Goal: Task Accomplishment & Management: Manage account settings

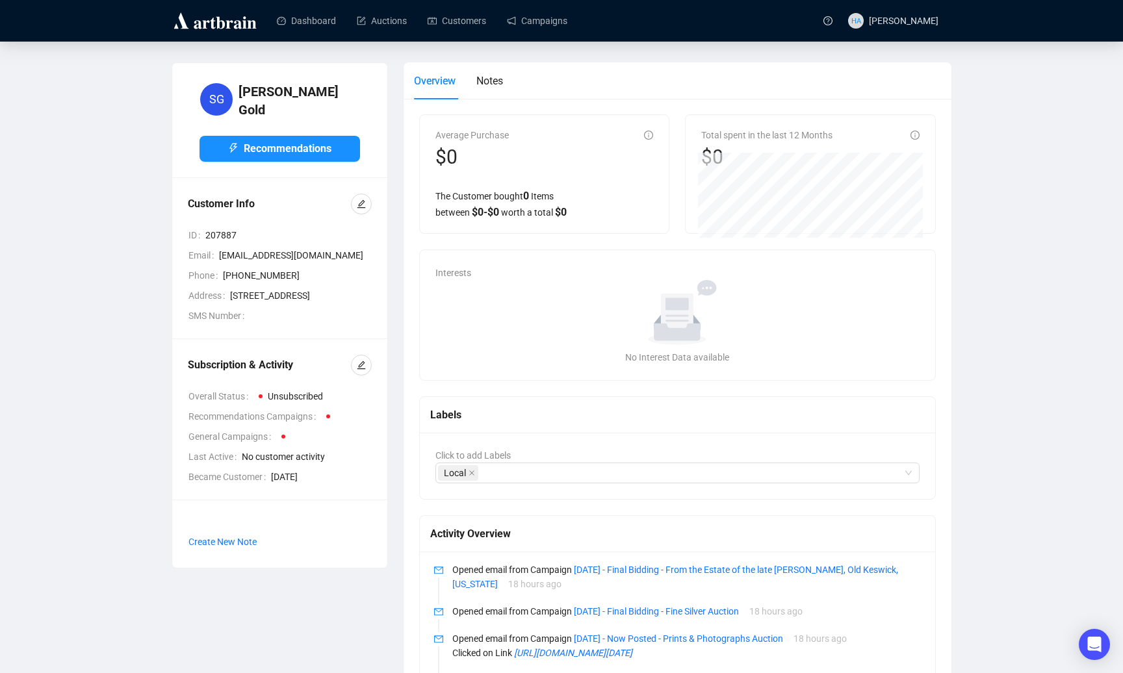
scroll to position [8, 0]
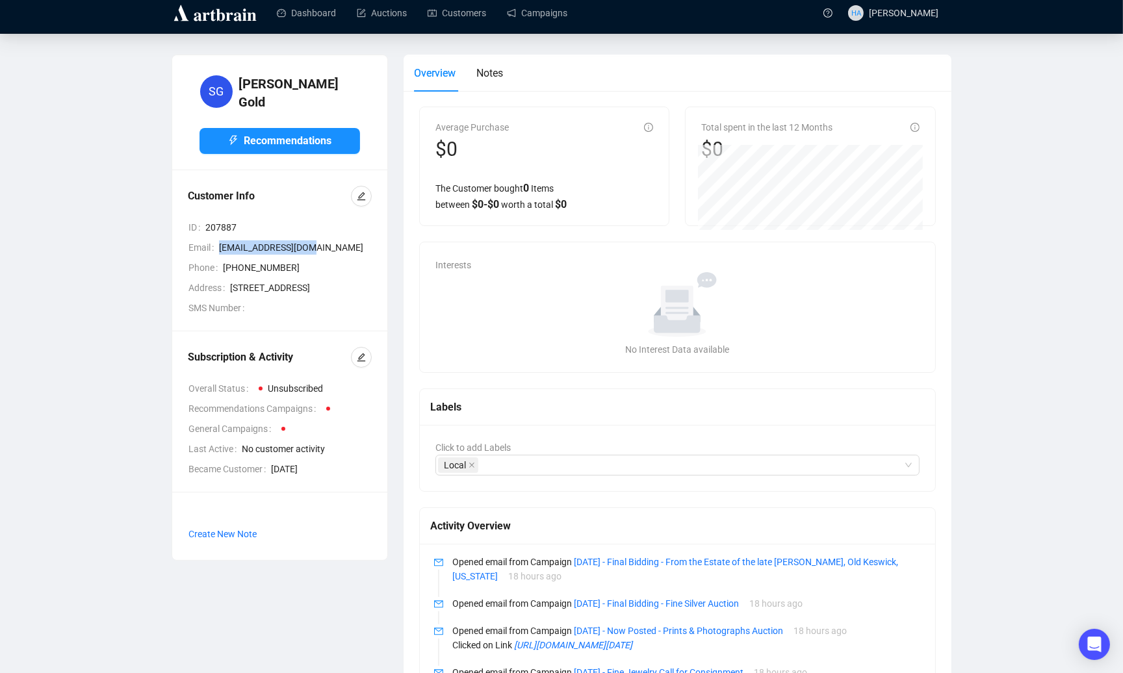
drag, startPoint x: 315, startPoint y: 239, endPoint x: 226, endPoint y: 241, distance: 89.0
click at [221, 243] on span "[EMAIL_ADDRESS][DOMAIN_NAME]" at bounding box center [295, 247] width 153 height 14
copy span "[EMAIL_ADDRESS][DOMAIN_NAME]"
click at [542, 19] on link "Campaigns" at bounding box center [537, 13] width 60 height 34
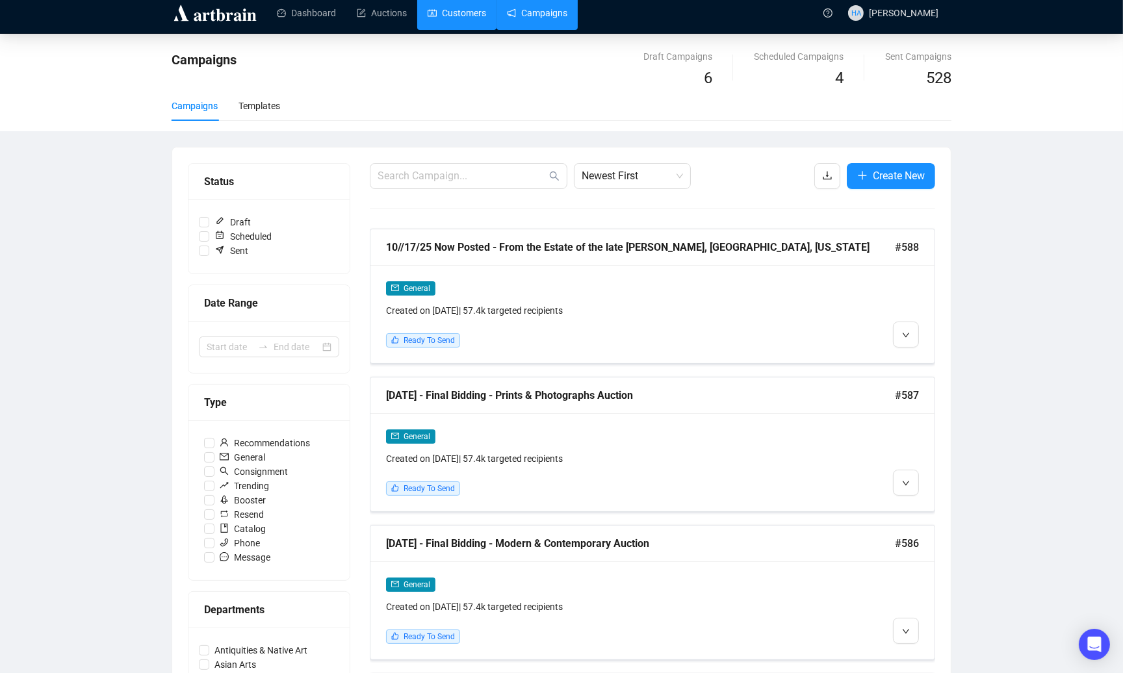
click at [468, 16] on link "Customers" at bounding box center [457, 13] width 58 height 34
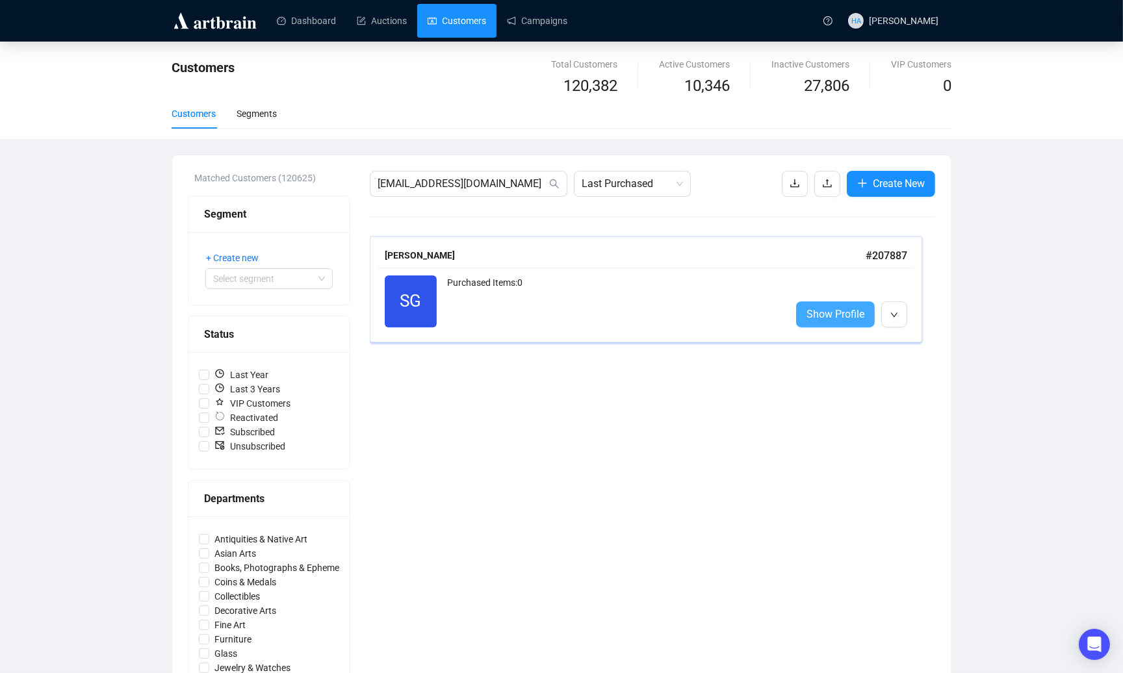
click at [827, 309] on span "Show Profile" at bounding box center [835, 314] width 58 height 16
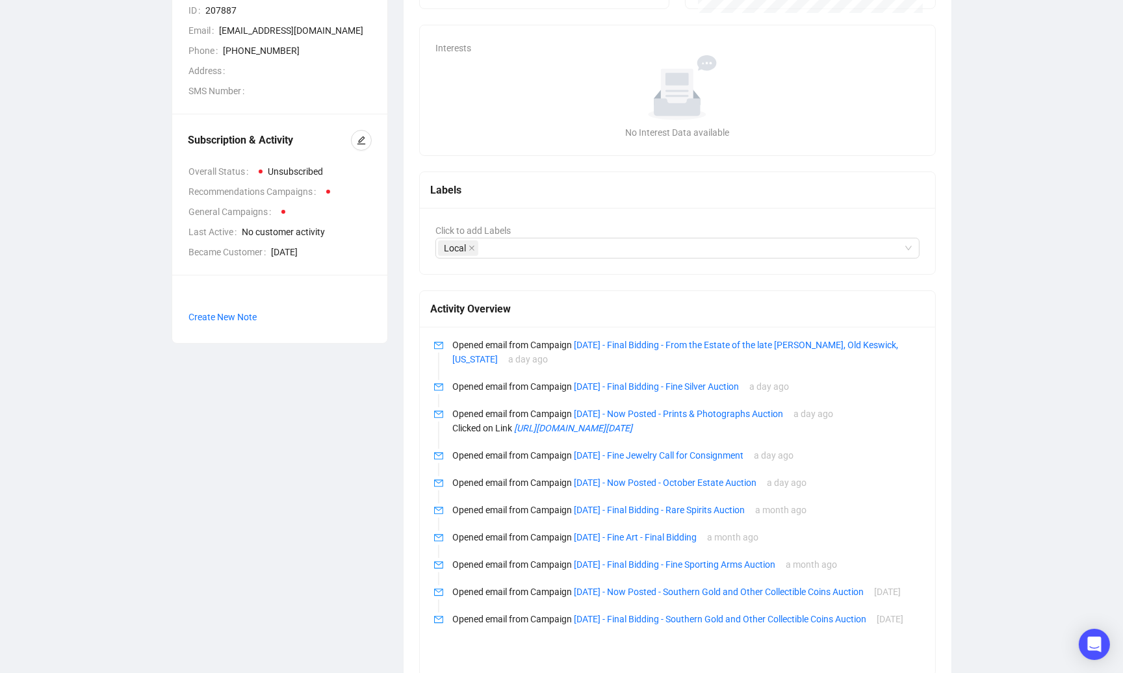
scroll to position [216, 0]
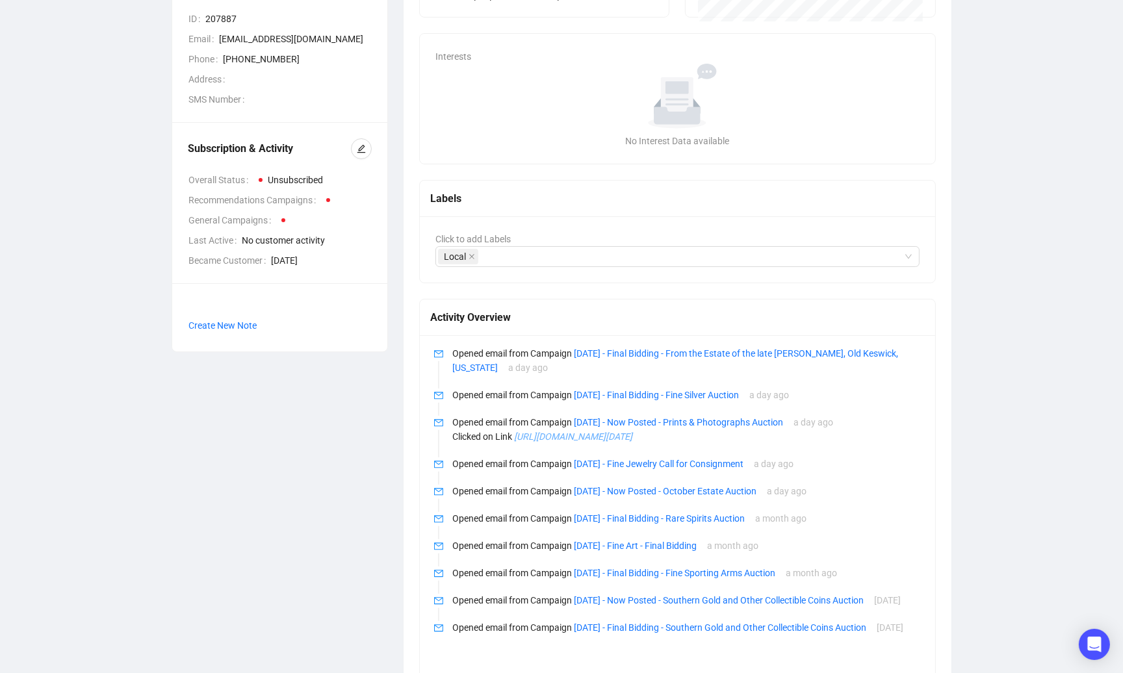
click at [574, 437] on icon "https://www.lelandlittle.com/about/?utm_source=artbrain&utm_medium=email&utm_ca…" at bounding box center [573, 436] width 118 height 10
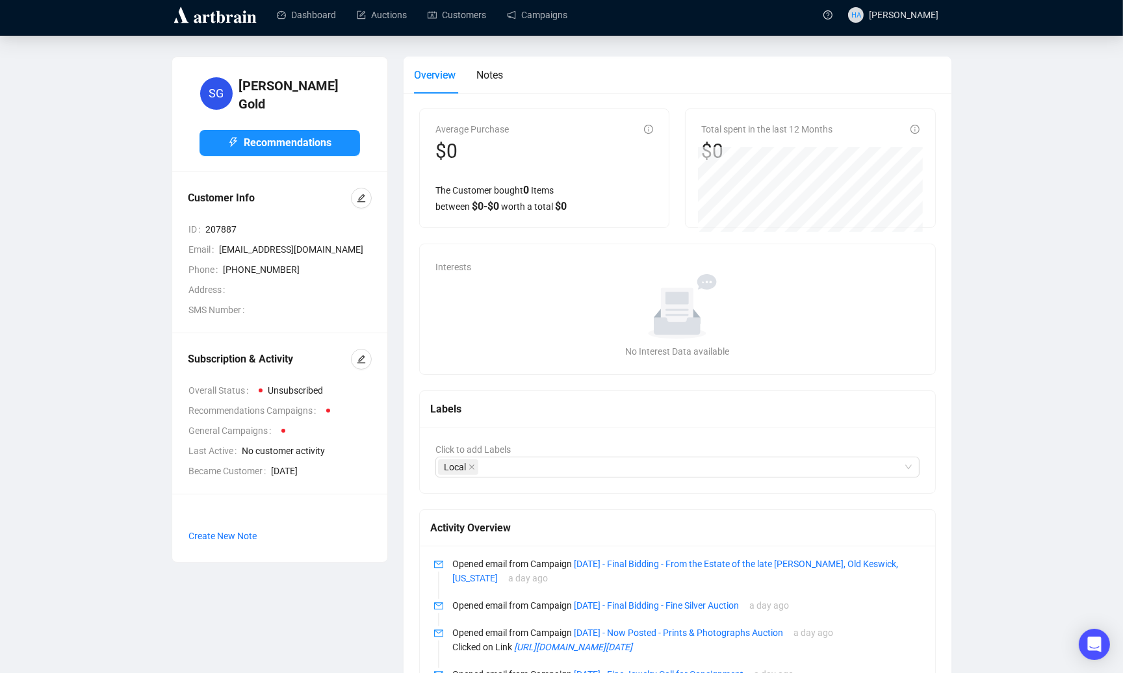
scroll to position [0, 0]
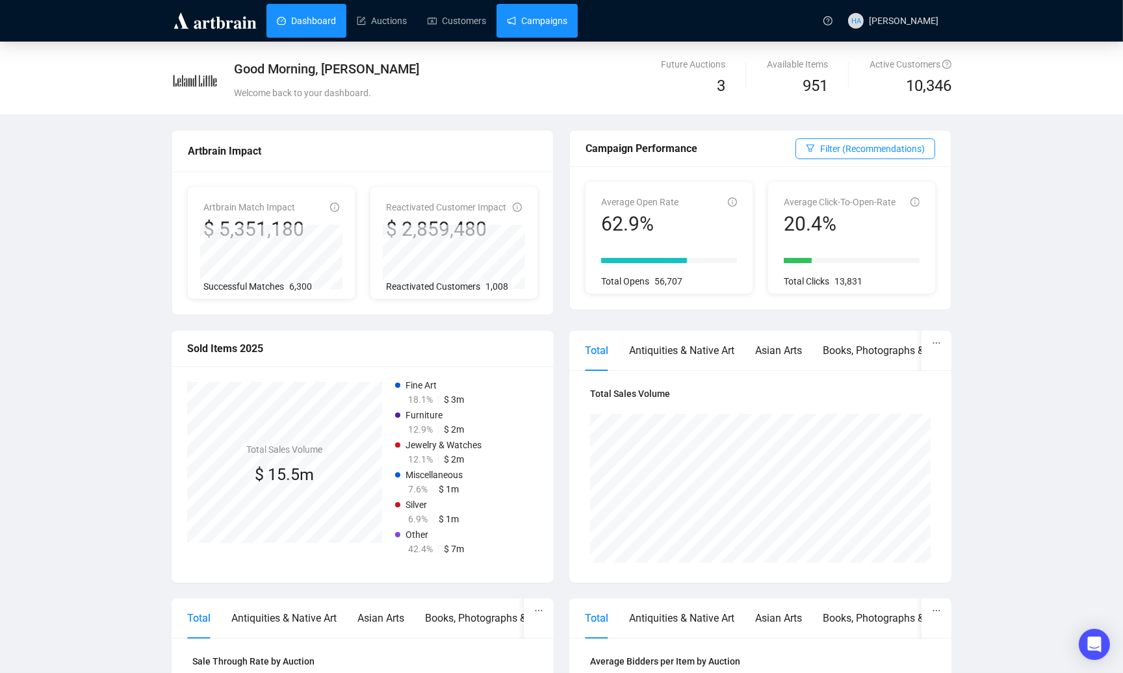
click at [535, 26] on link "Campaigns" at bounding box center [537, 21] width 60 height 34
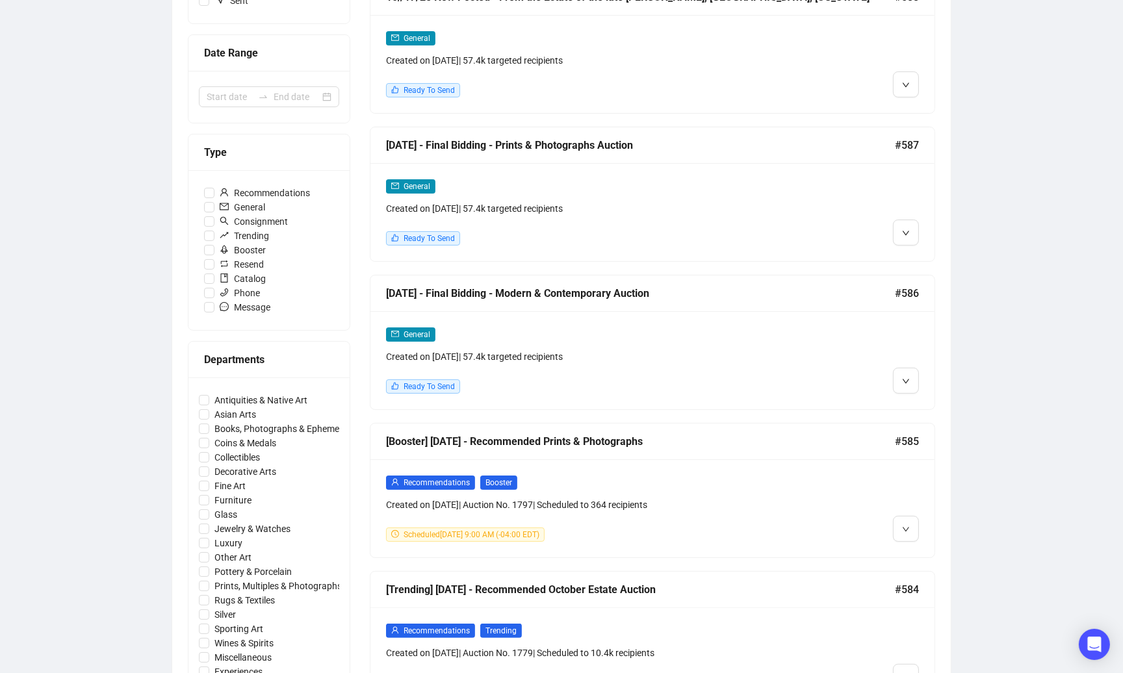
scroll to position [273, 0]
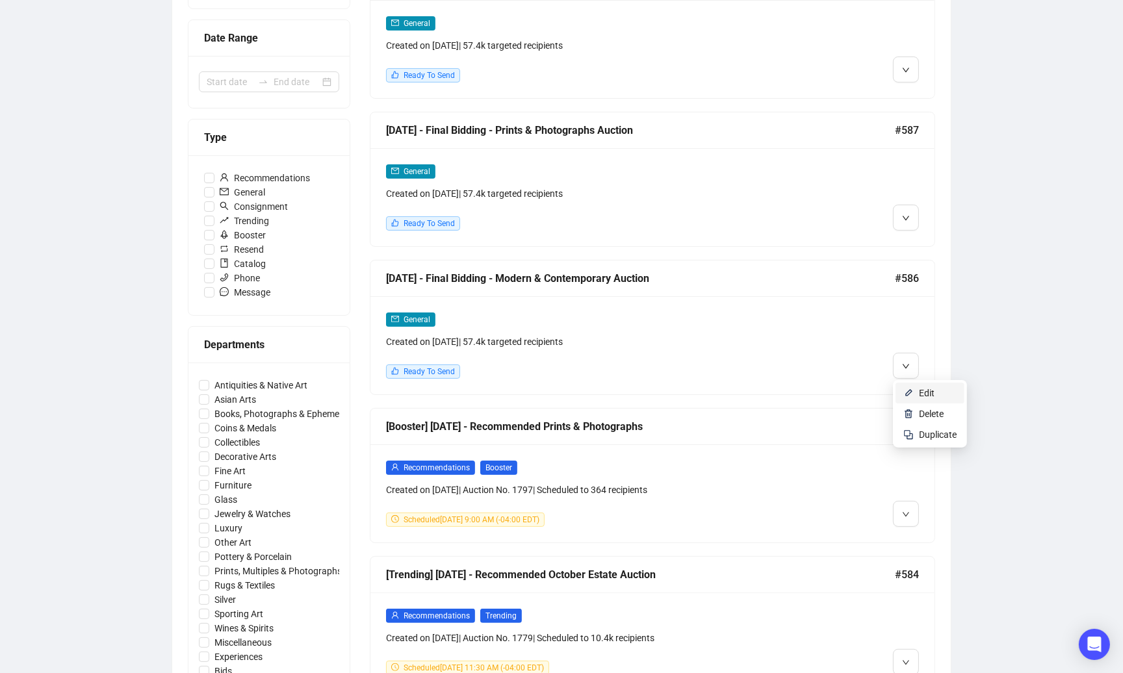
click at [916, 389] on li "Edit" at bounding box center [929, 393] width 69 height 21
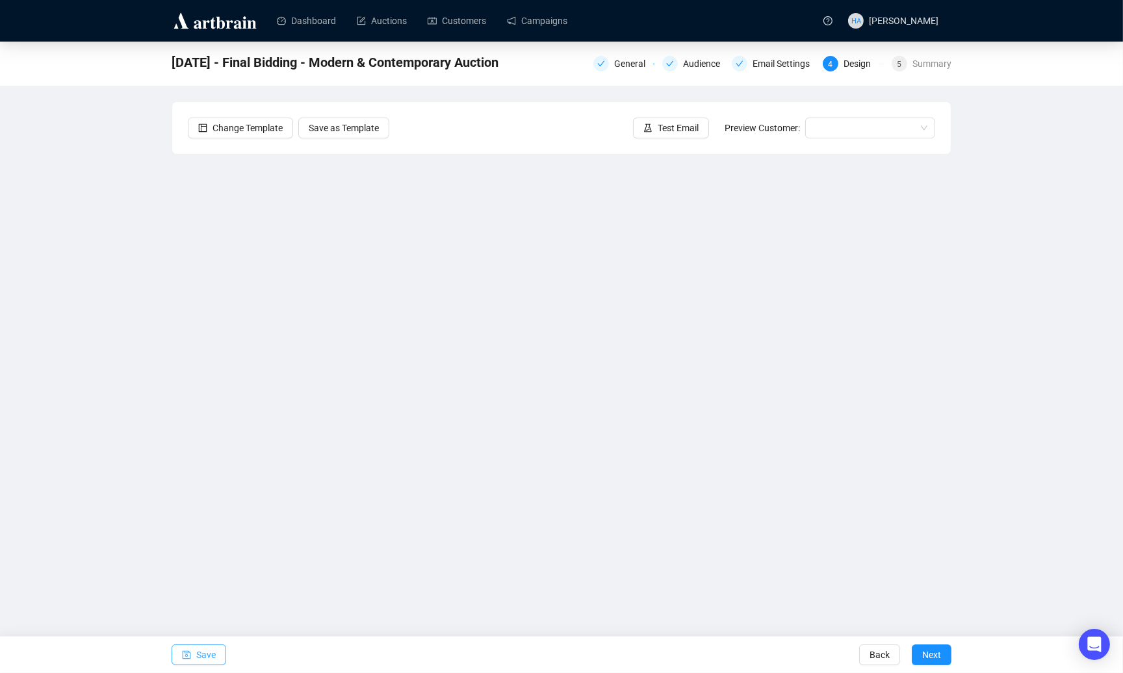
click at [209, 652] on span "Save" at bounding box center [205, 655] width 19 height 36
click at [203, 661] on span "Save" at bounding box center [205, 655] width 19 height 36
click at [545, 17] on link "Campaigns" at bounding box center [537, 21] width 60 height 34
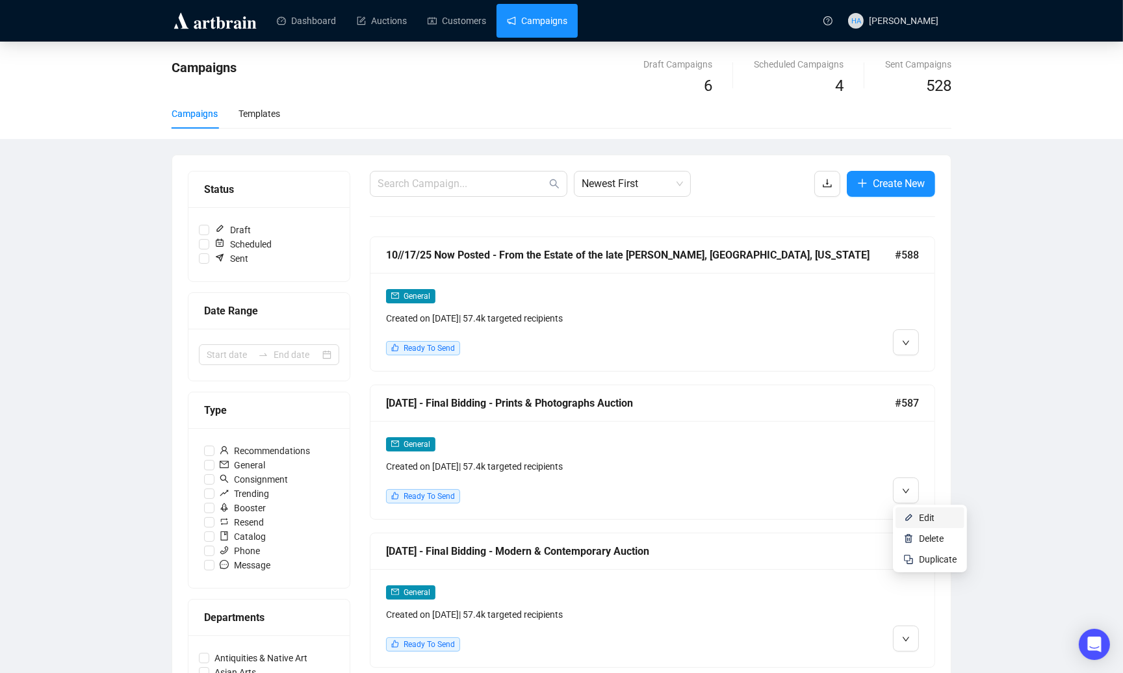
click at [919, 515] on span "Edit" at bounding box center [927, 518] width 16 height 10
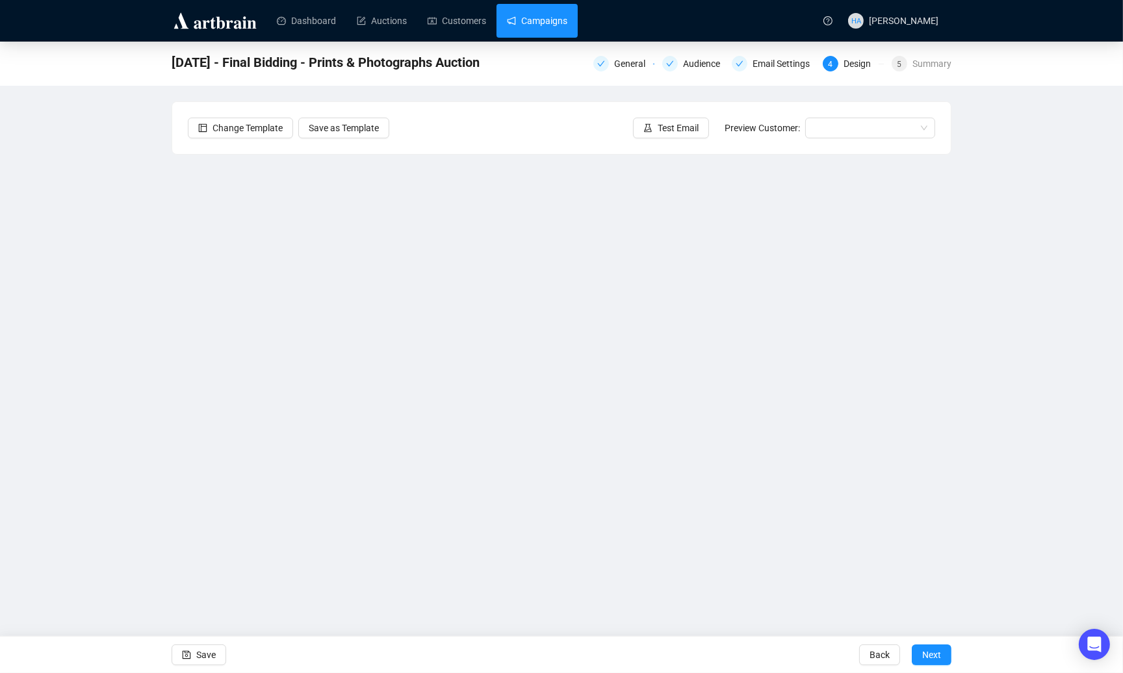
click at [545, 17] on link "Campaigns" at bounding box center [537, 21] width 60 height 34
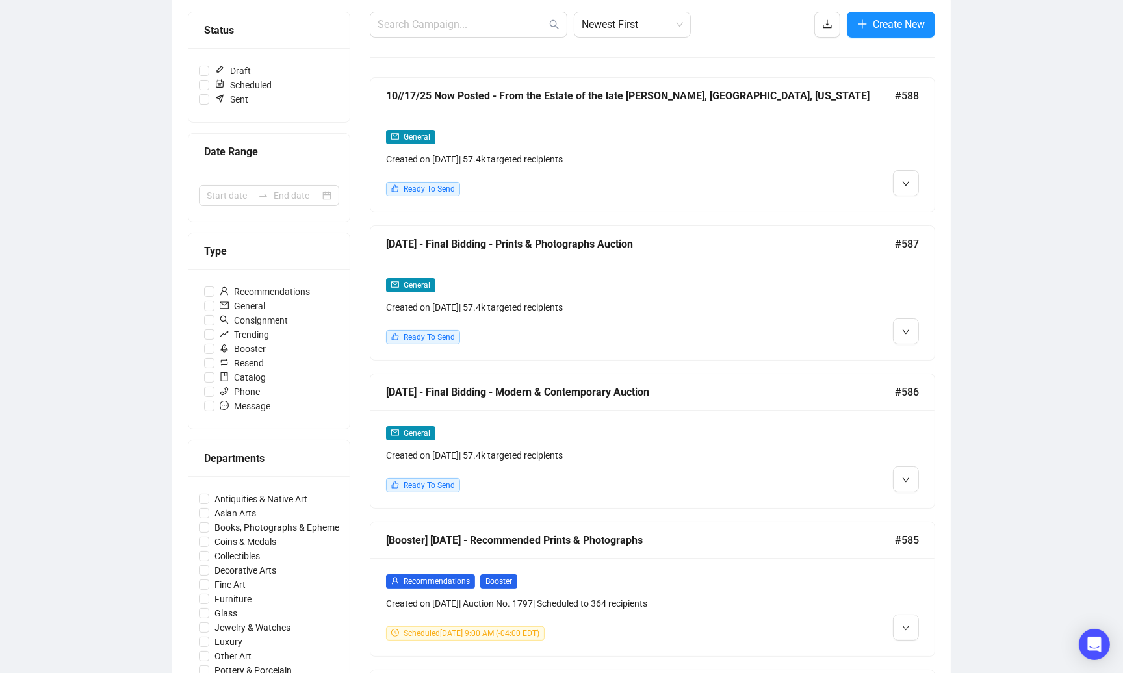
scroll to position [160, 0]
click at [916, 499] on li "Edit" at bounding box center [929, 506] width 69 height 21
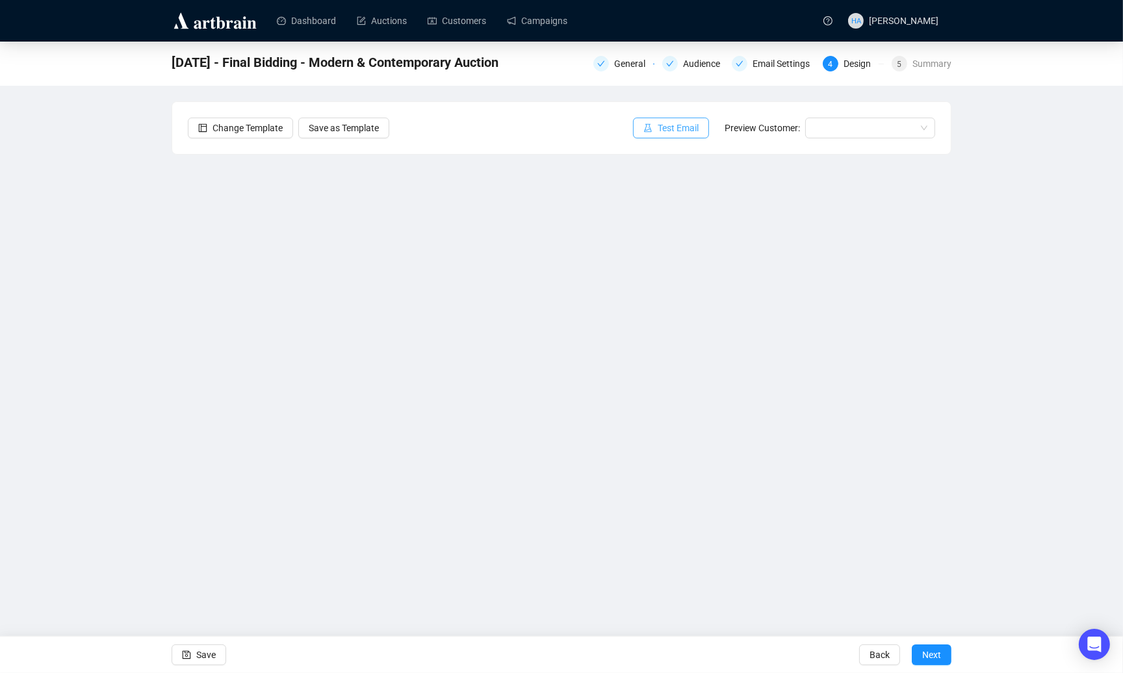
click at [668, 126] on span "Test Email" at bounding box center [678, 128] width 41 height 14
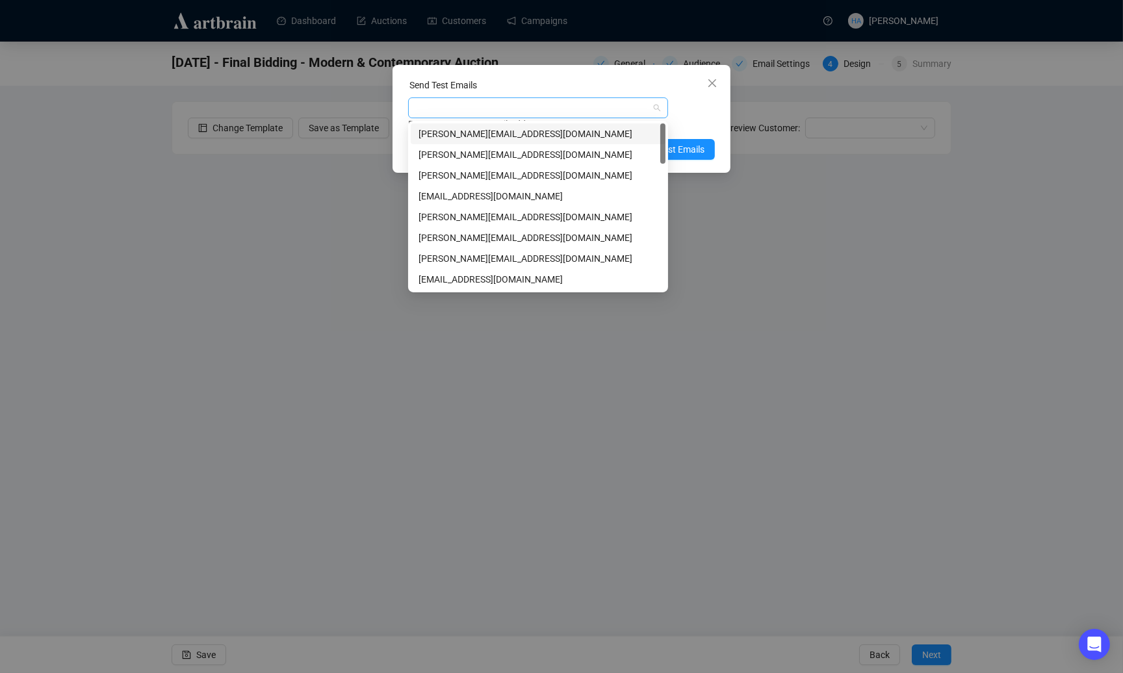
click at [542, 107] on div at bounding box center [531, 108] width 241 height 18
click at [471, 238] on div "[PERSON_NAME][EMAIL_ADDRESS][DOMAIN_NAME]" at bounding box center [537, 238] width 239 height 14
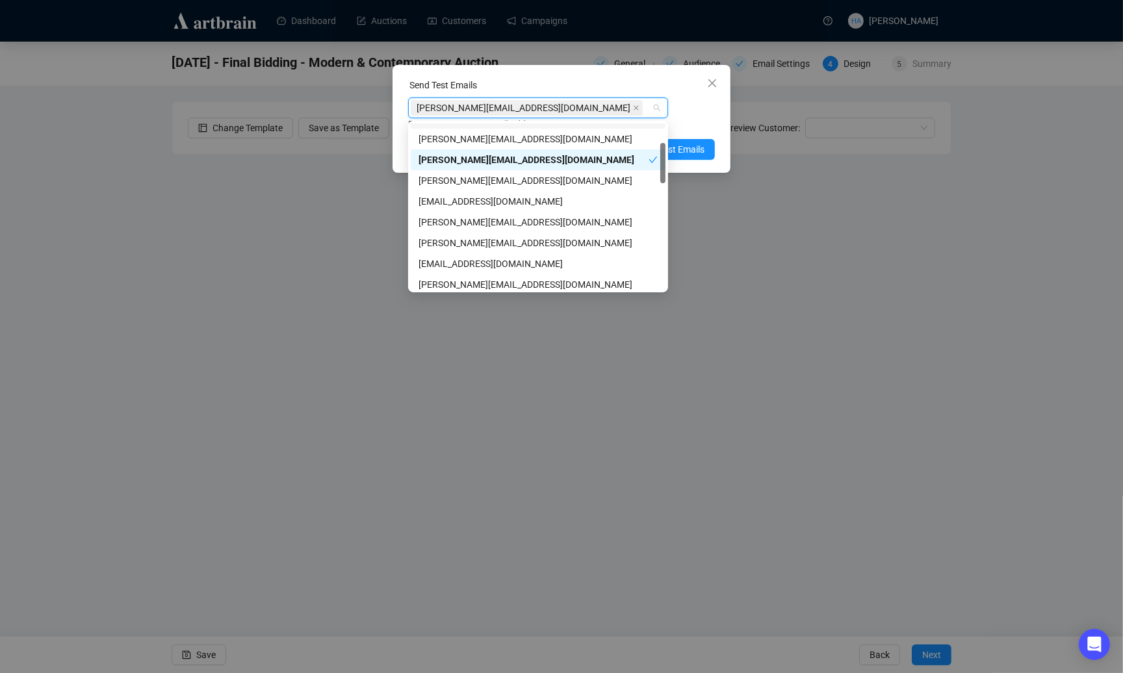
scroll to position [83, 0]
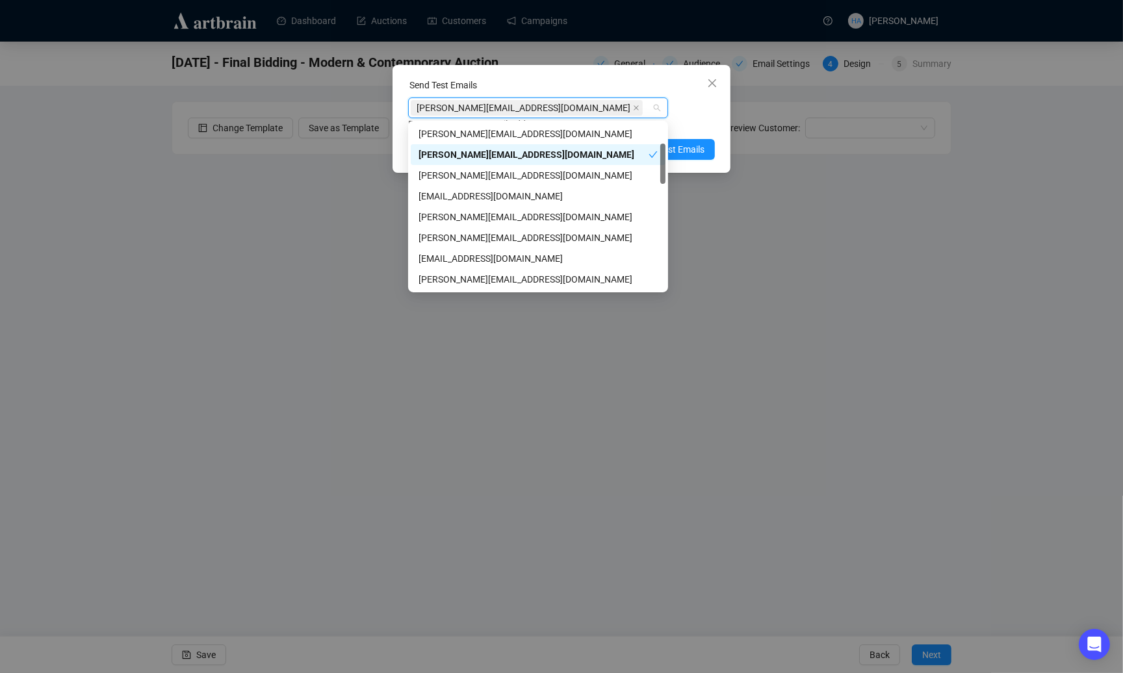
click at [537, 154] on div "[PERSON_NAME][EMAIL_ADDRESS][DOMAIN_NAME]" at bounding box center [533, 155] width 230 height 14
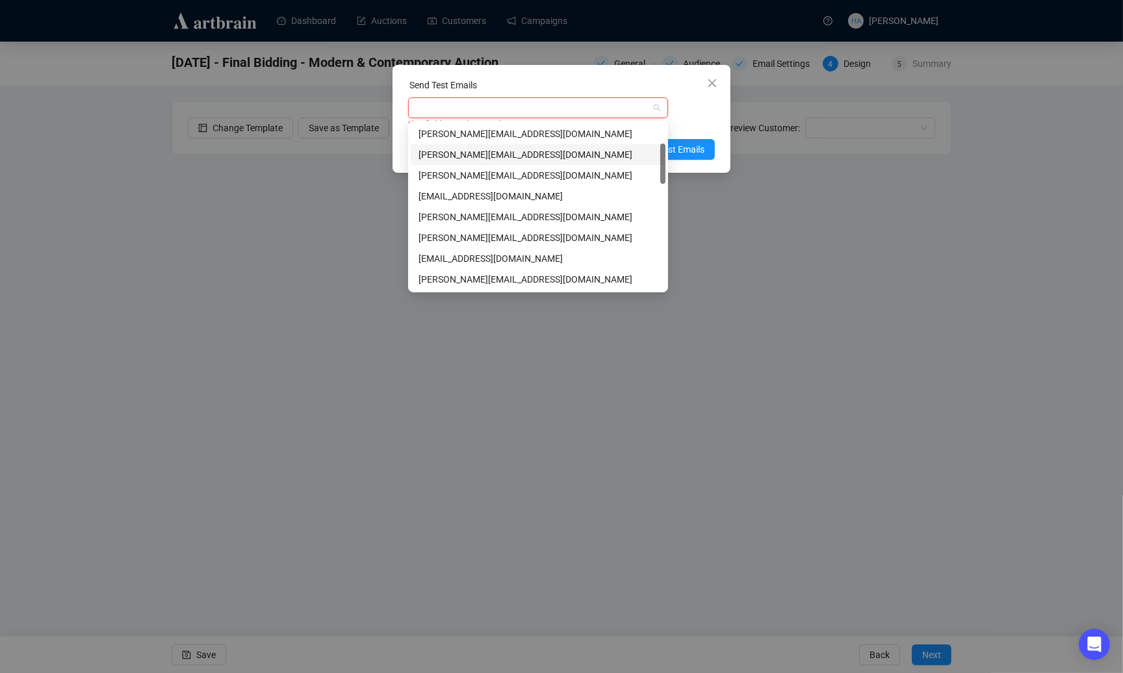
click at [483, 157] on div "[PERSON_NAME][EMAIL_ADDRESS][DOMAIN_NAME]" at bounding box center [537, 155] width 239 height 14
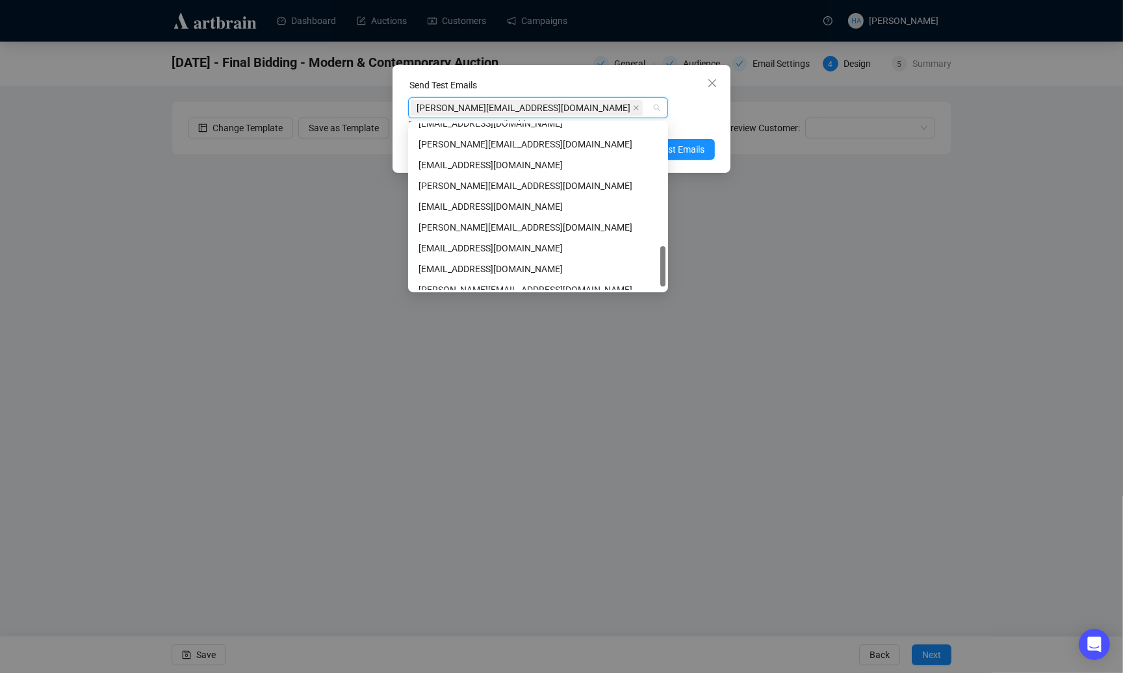
scroll to position [520, 0]
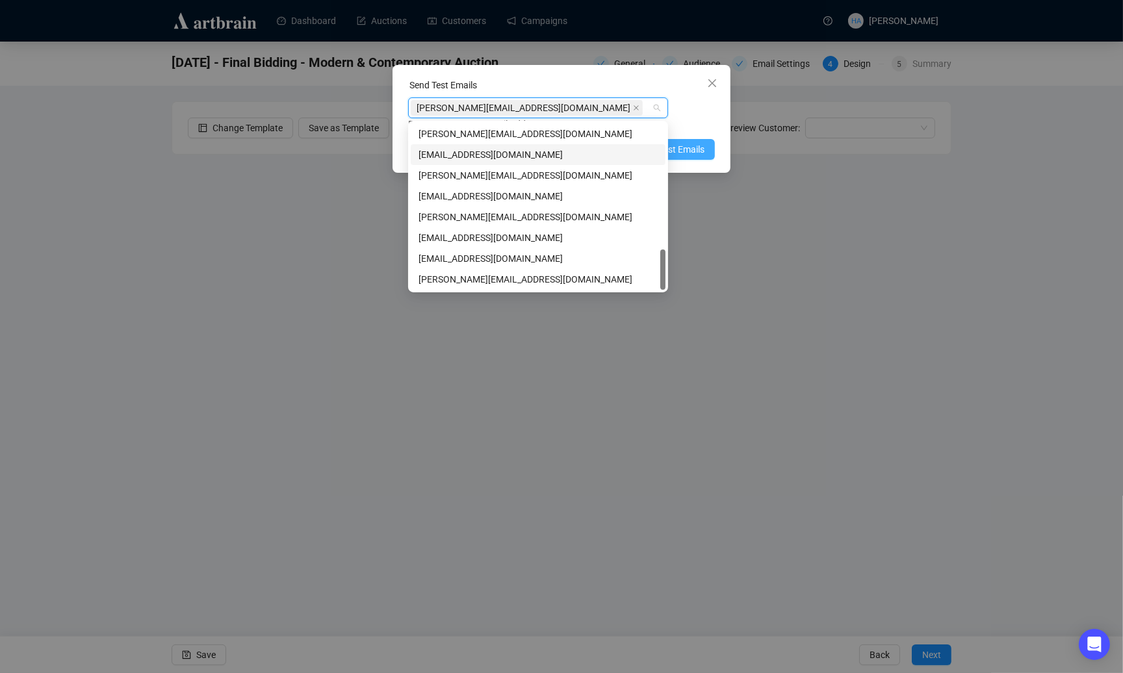
click at [676, 151] on span "Send Test Emails" at bounding box center [671, 149] width 68 height 14
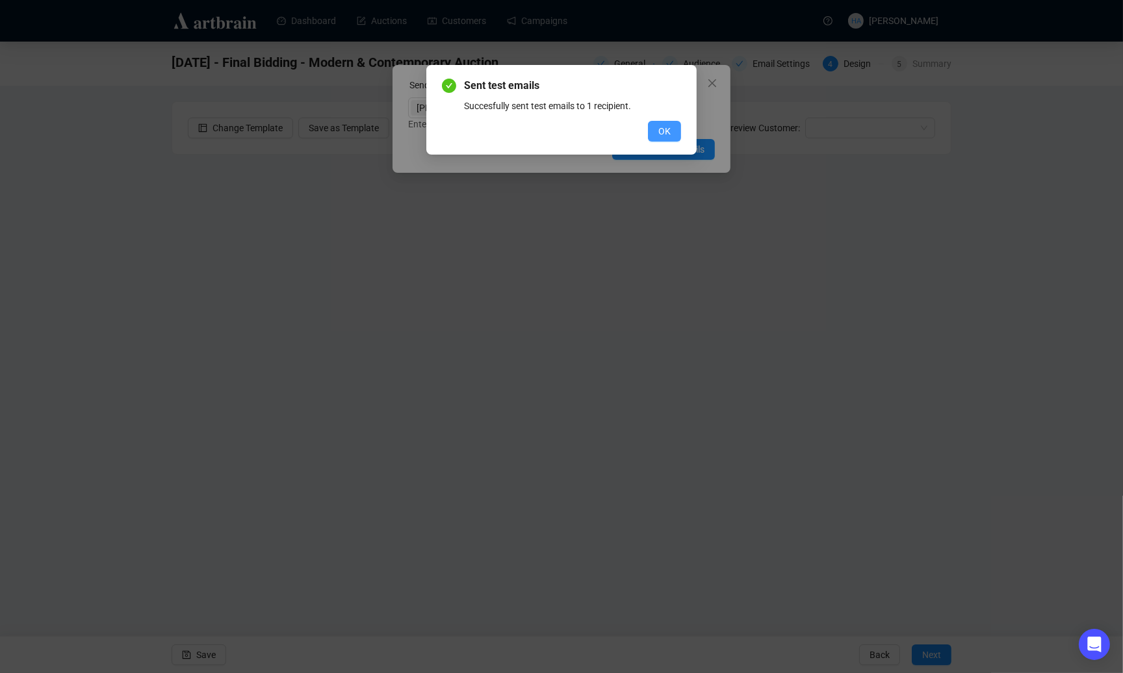
click at [665, 129] on span "OK" at bounding box center [664, 131] width 12 height 14
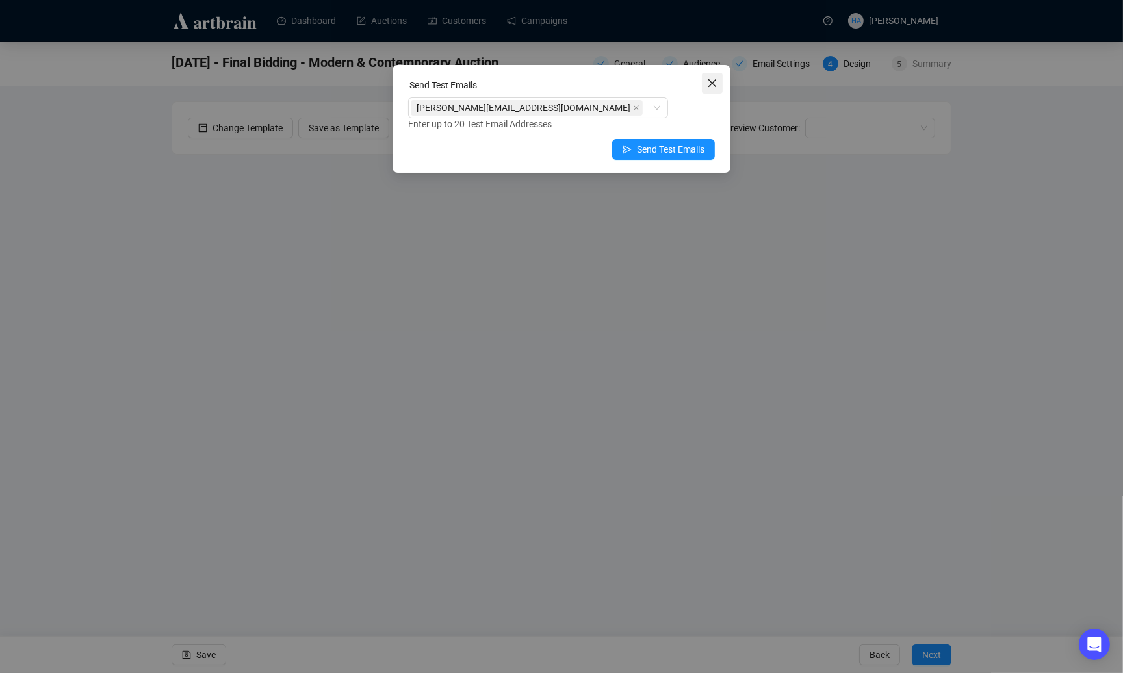
click at [712, 86] on icon "close" at bounding box center [712, 83] width 10 height 10
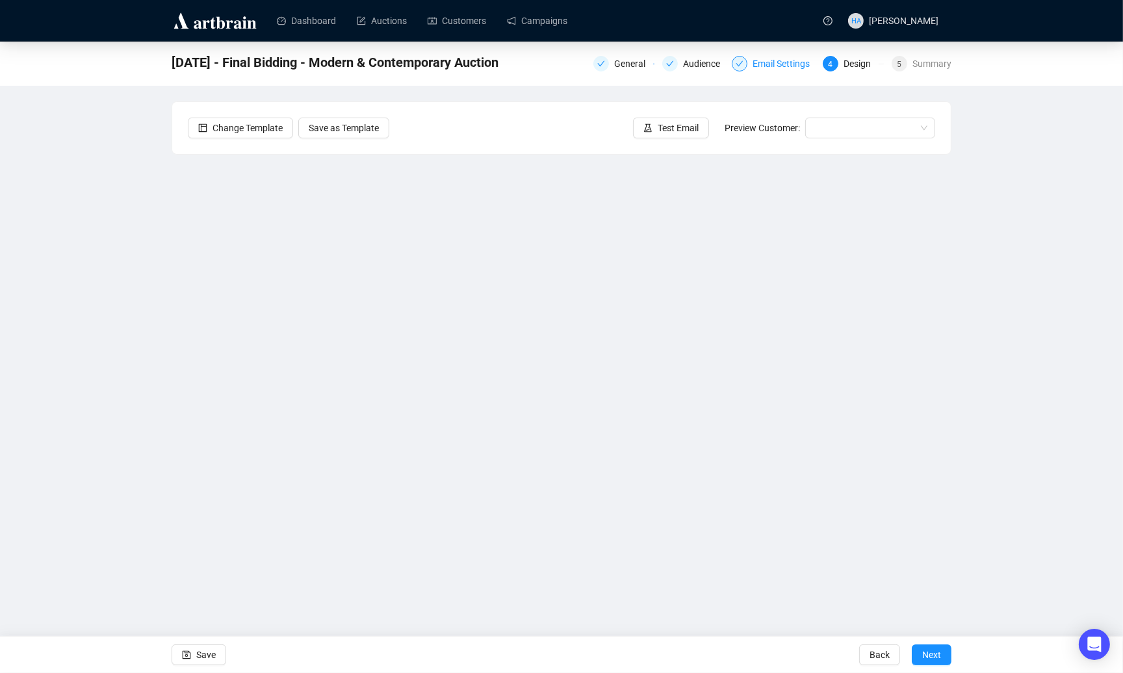
click at [762, 67] on div "Email Settings" at bounding box center [784, 64] width 65 height 16
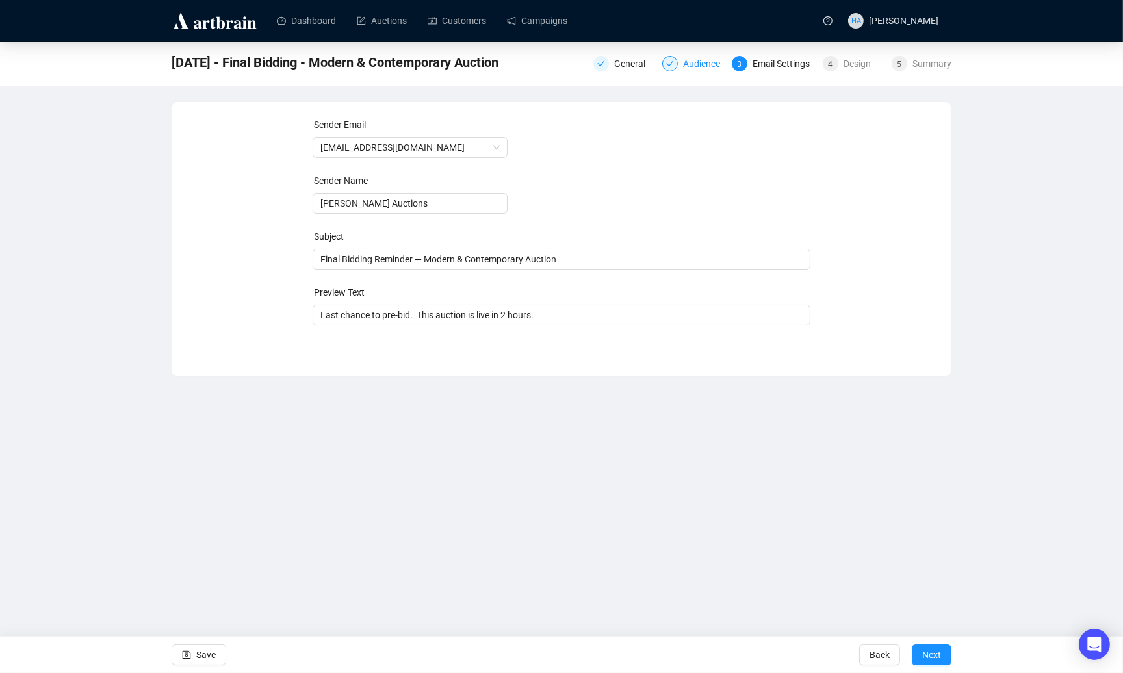
click at [697, 66] on div "Audience" at bounding box center [705, 64] width 45 height 16
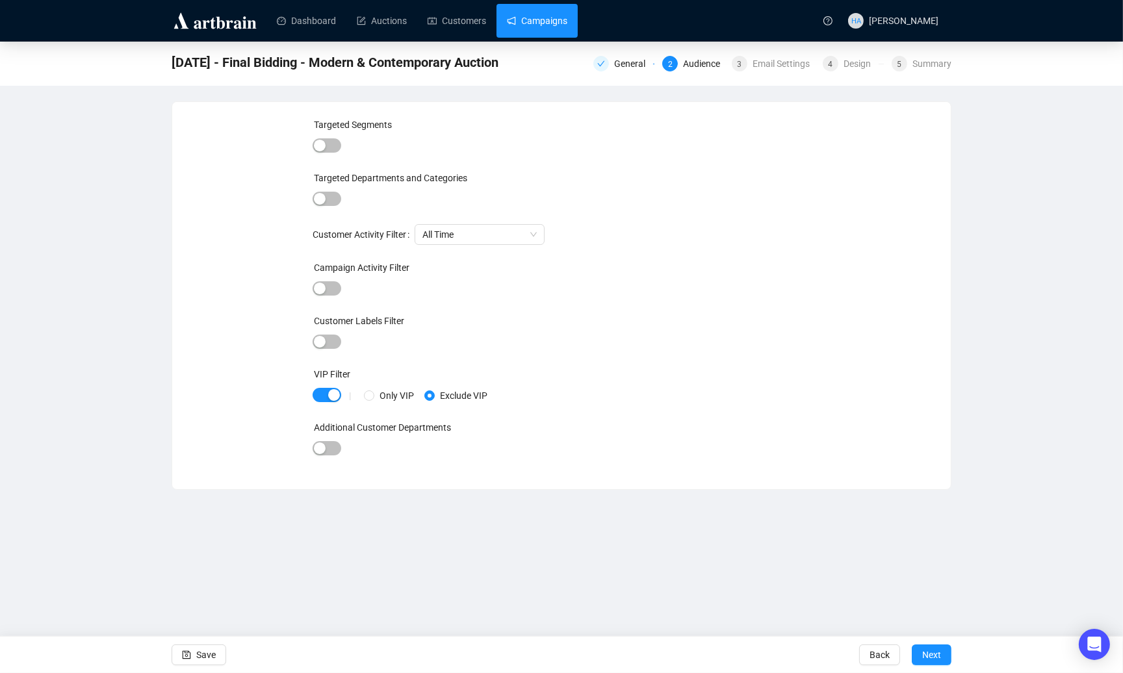
click at [559, 25] on link "Campaigns" at bounding box center [537, 21] width 60 height 34
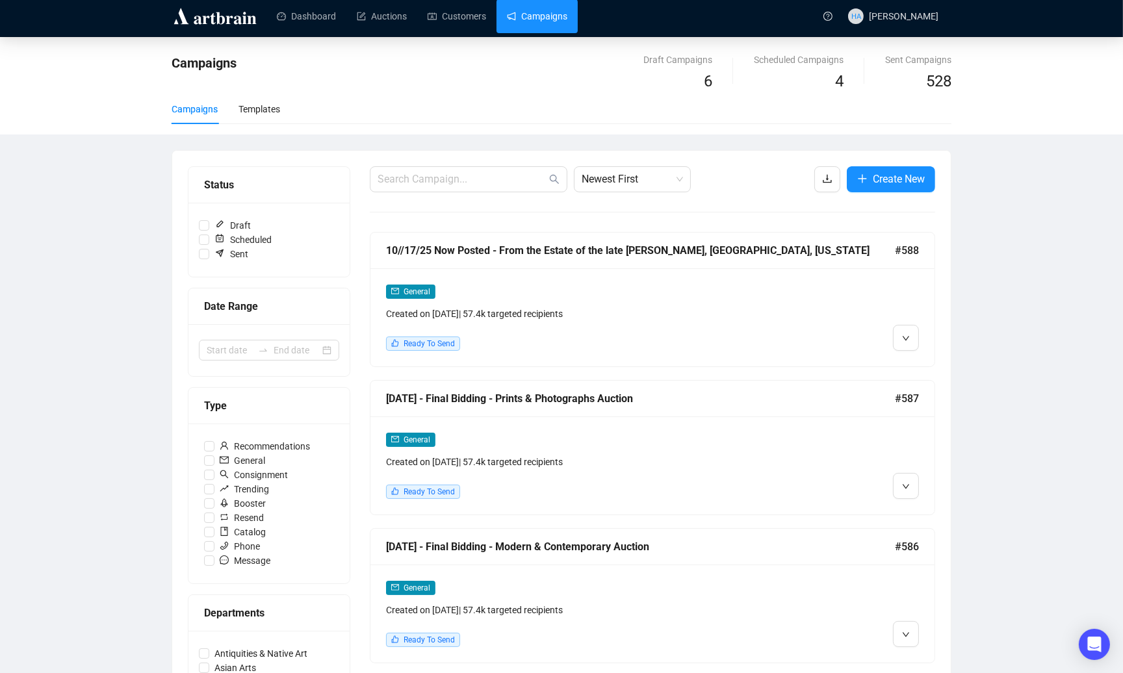
scroll to position [1, 0]
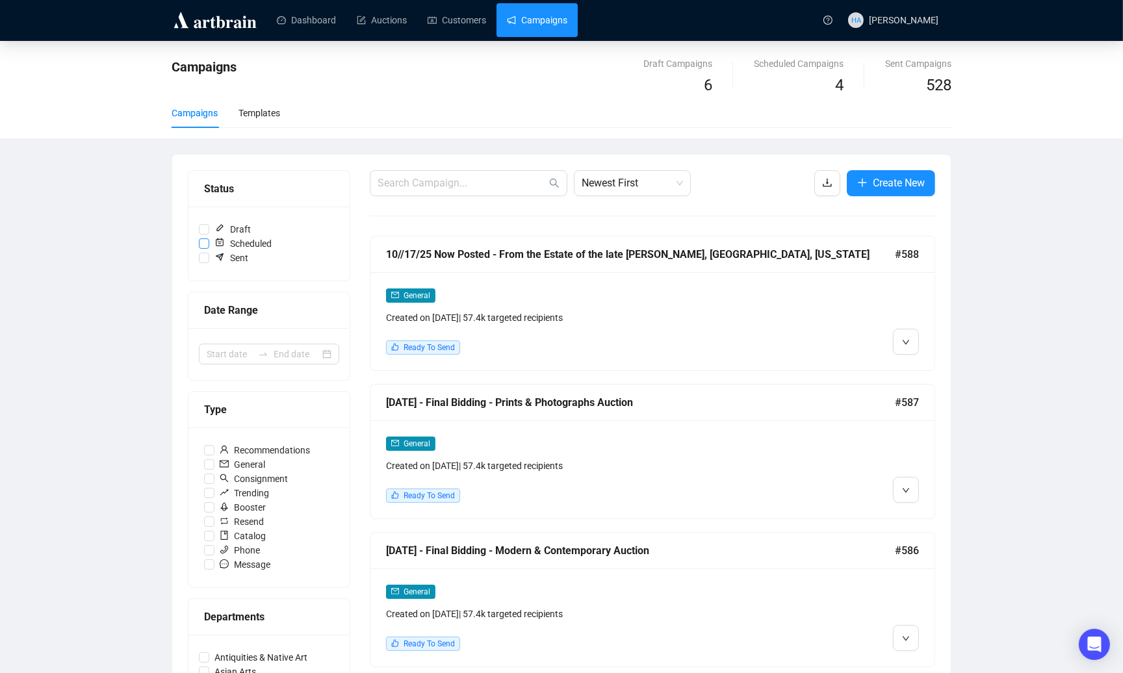
click at [204, 241] on input "Scheduled" at bounding box center [204, 243] width 10 height 10
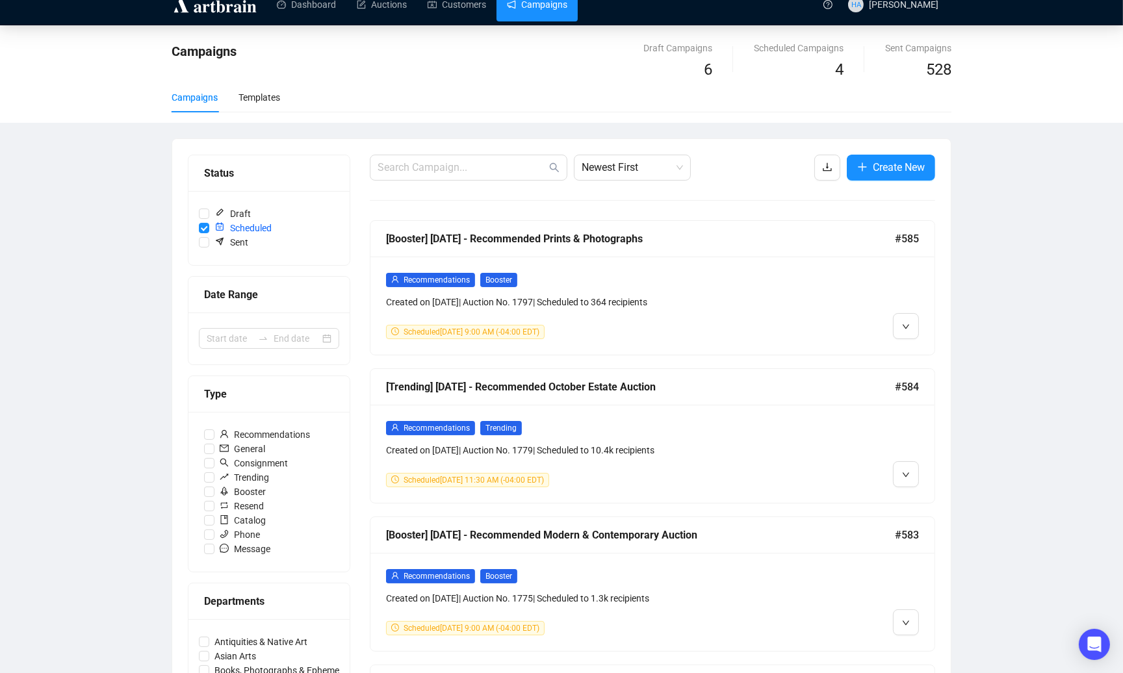
scroll to position [0, 0]
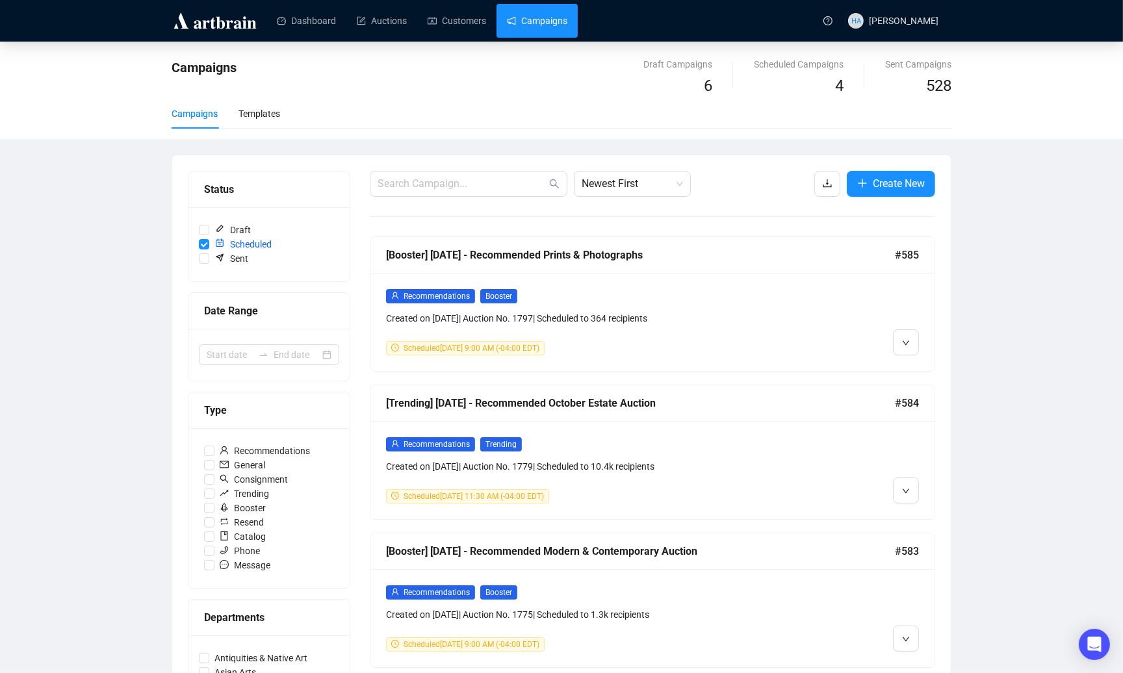
click at [548, 24] on link "Campaigns" at bounding box center [537, 21] width 60 height 34
click at [203, 243] on input "Scheduled" at bounding box center [204, 244] width 10 height 10
checkbox input "false"
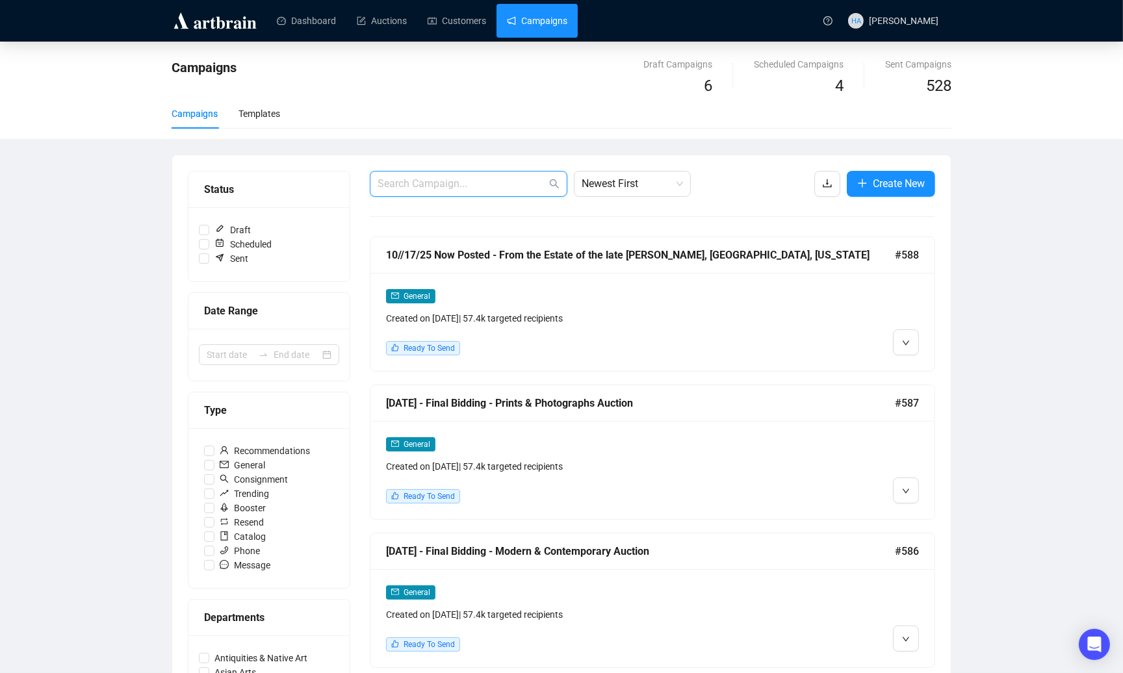
click at [457, 182] on input "text" at bounding box center [462, 184] width 169 height 16
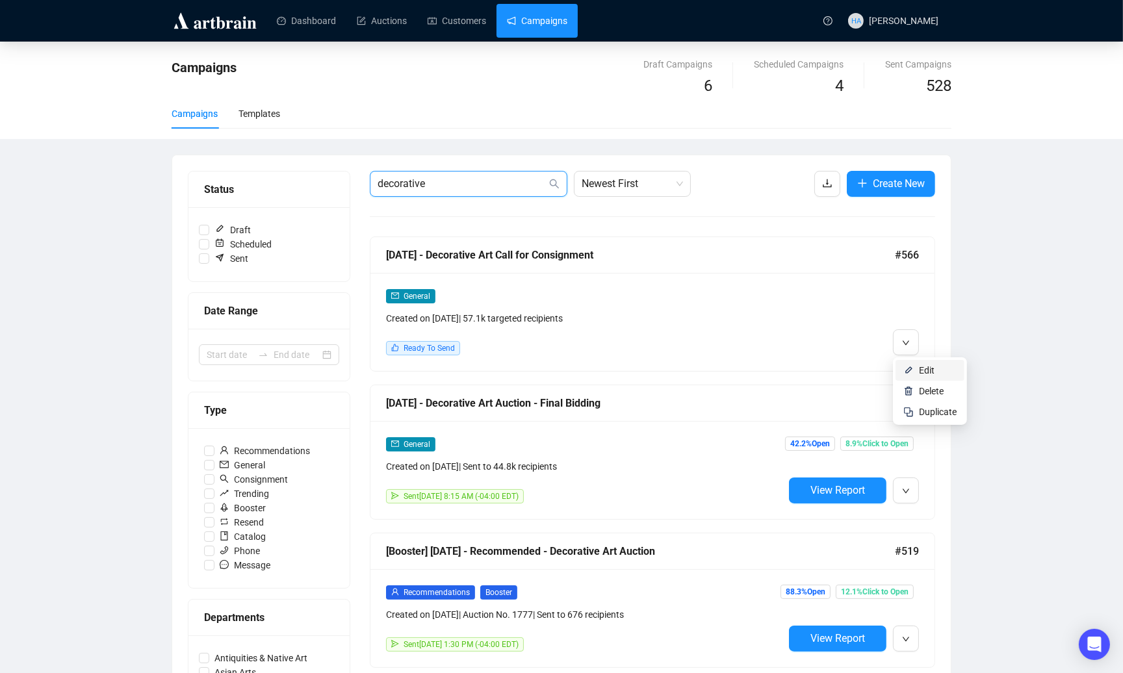
type input "decorative"
click at [920, 369] on span "Edit" at bounding box center [927, 370] width 16 height 10
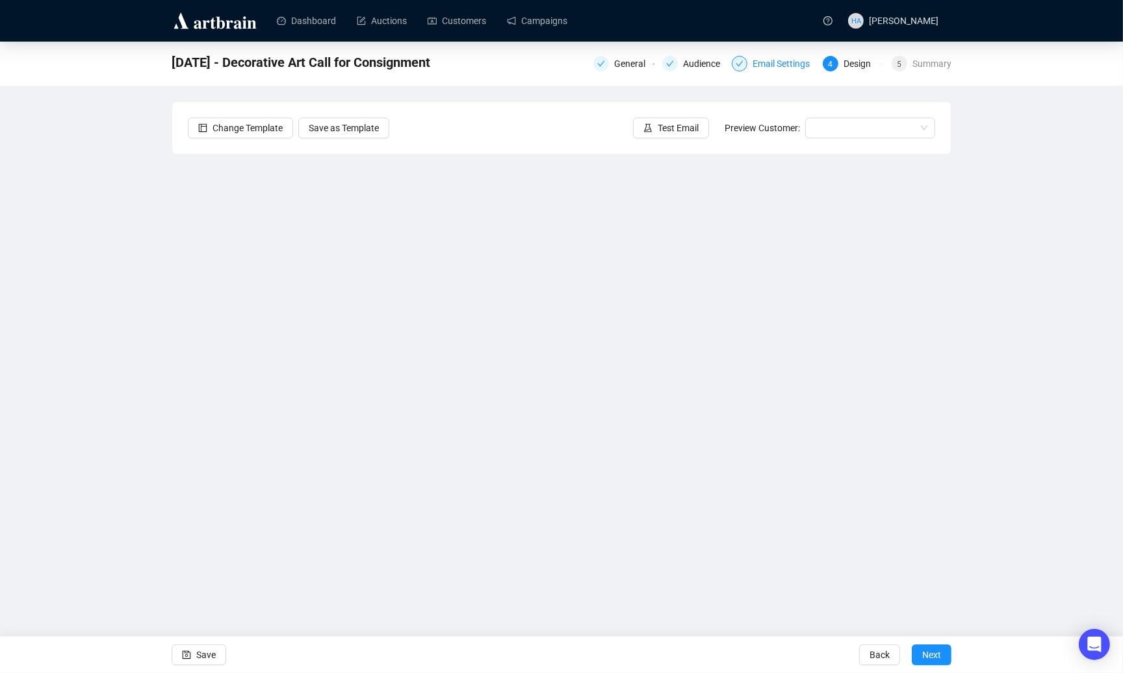
click at [780, 68] on div "Email Settings" at bounding box center [784, 64] width 65 height 16
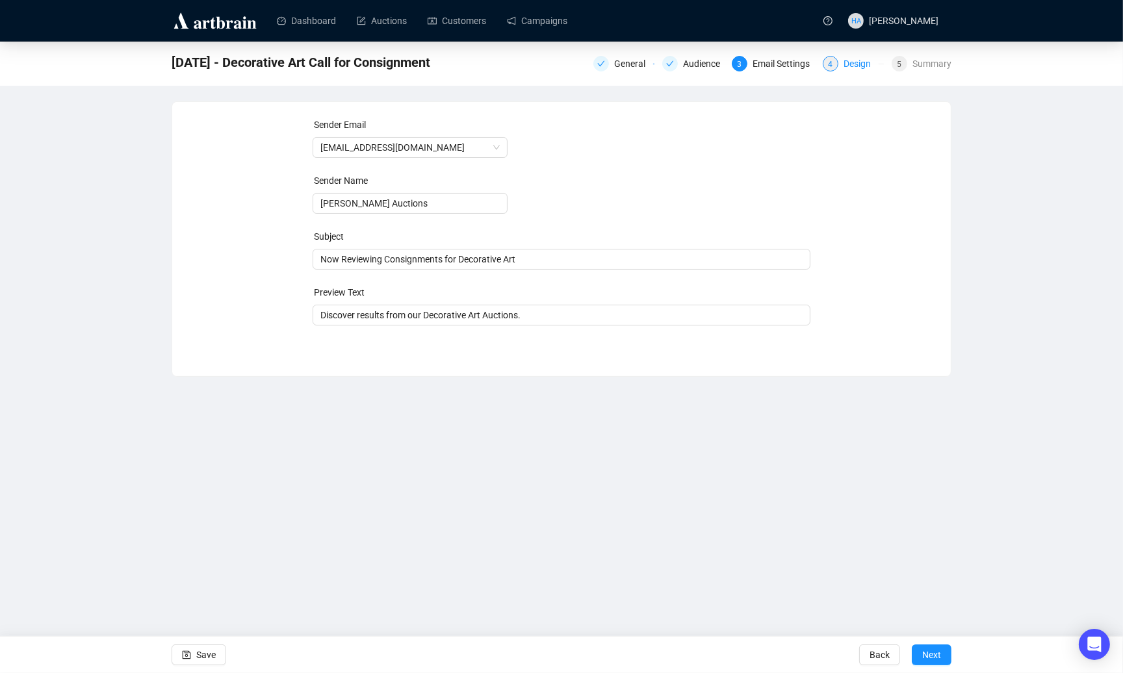
click at [856, 65] on div "Design" at bounding box center [860, 64] width 35 height 16
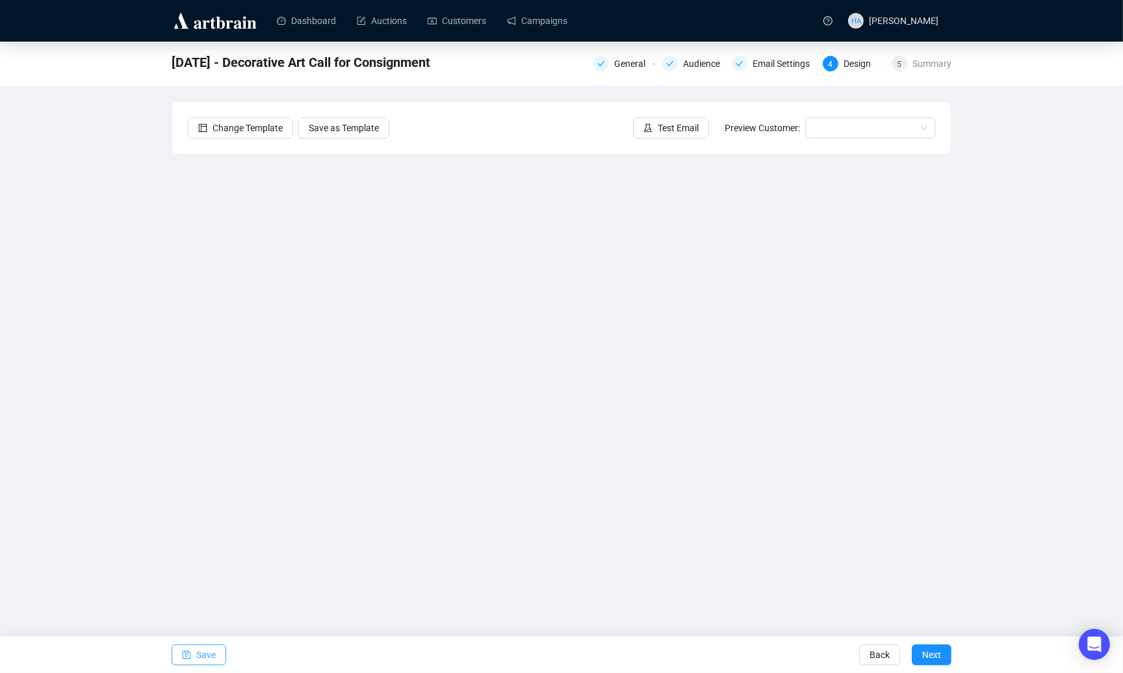
click at [209, 654] on span "Save" at bounding box center [205, 655] width 19 height 36
click at [202, 652] on span "Save" at bounding box center [205, 655] width 19 height 36
click at [559, 23] on link "Campaigns" at bounding box center [537, 21] width 60 height 34
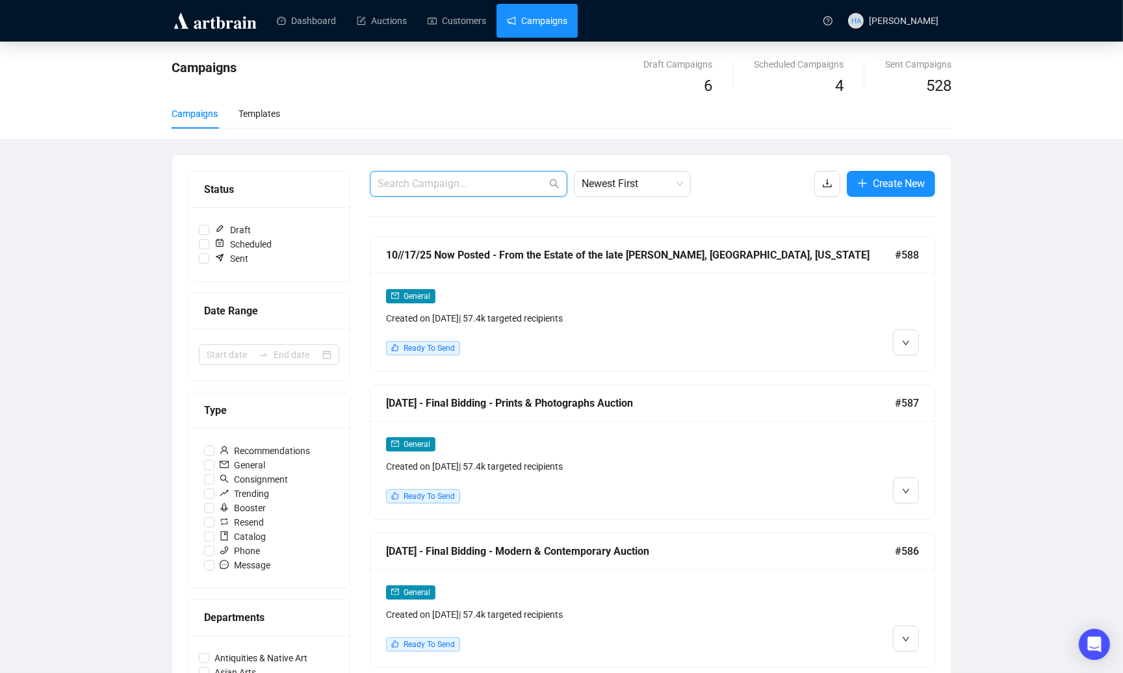
click at [464, 185] on input "text" at bounding box center [462, 184] width 169 height 16
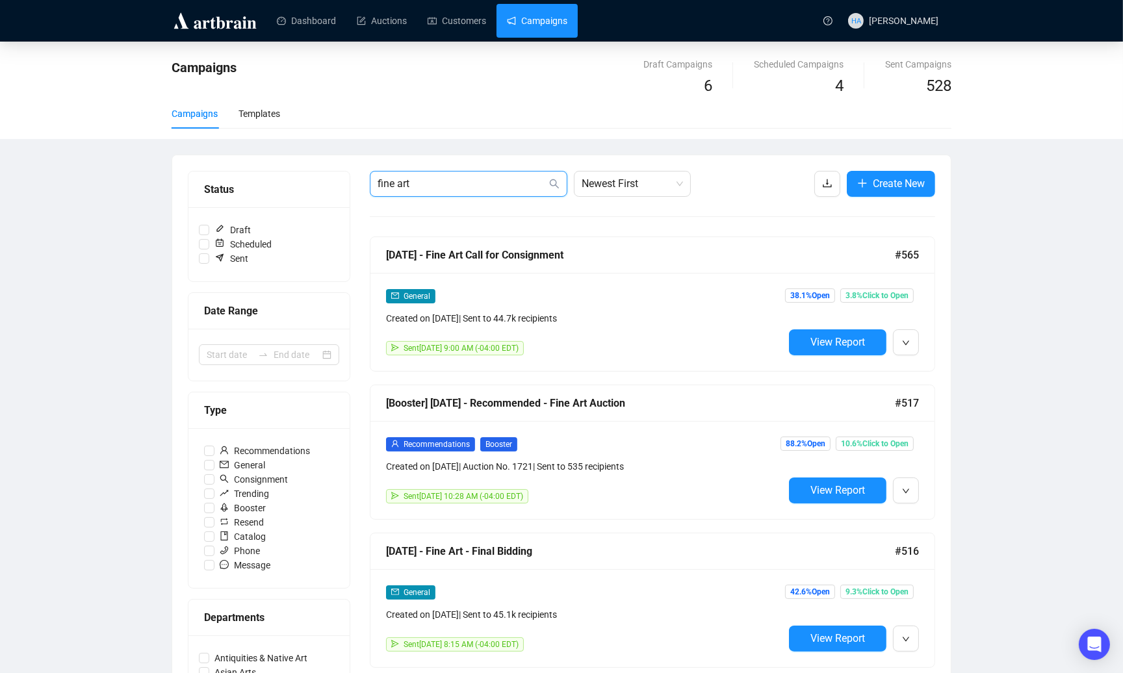
type input "fine art"
click at [421, 312] on div "Created on [DATE] | Sent to 44.7k recipients" at bounding box center [585, 318] width 398 height 14
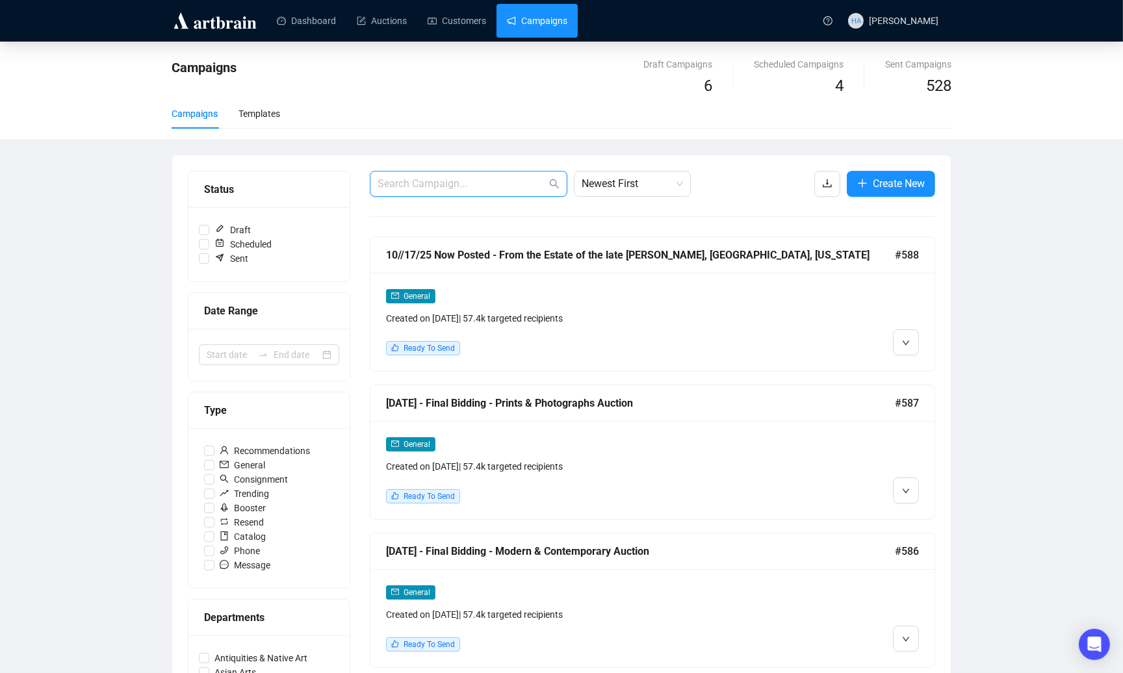
click at [473, 179] on input "text" at bounding box center [462, 184] width 169 height 16
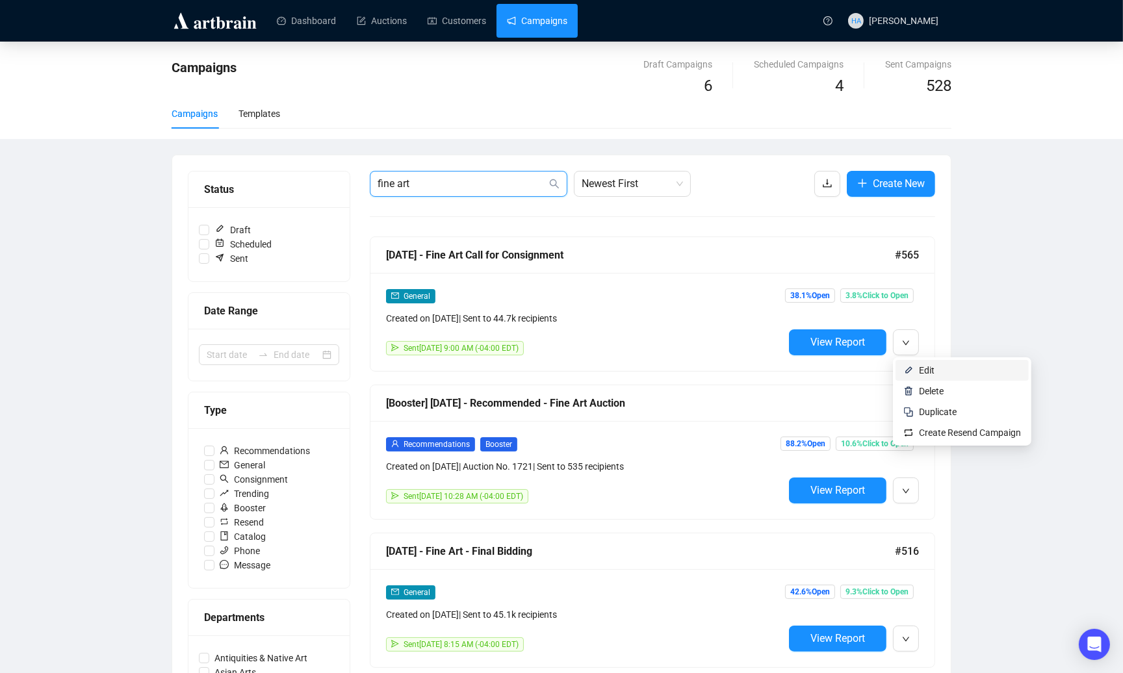
type input "fine art"
click at [919, 372] on span "Edit" at bounding box center [927, 370] width 16 height 10
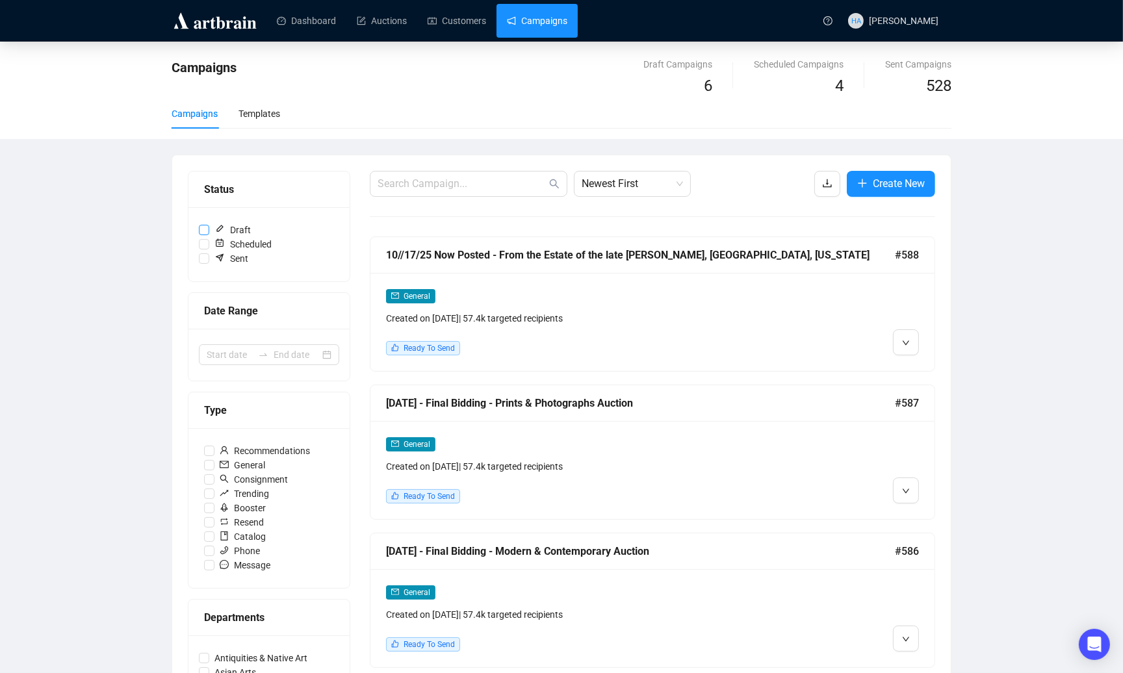
click at [199, 227] on input "Draft" at bounding box center [204, 230] width 10 height 10
checkbox input "true"
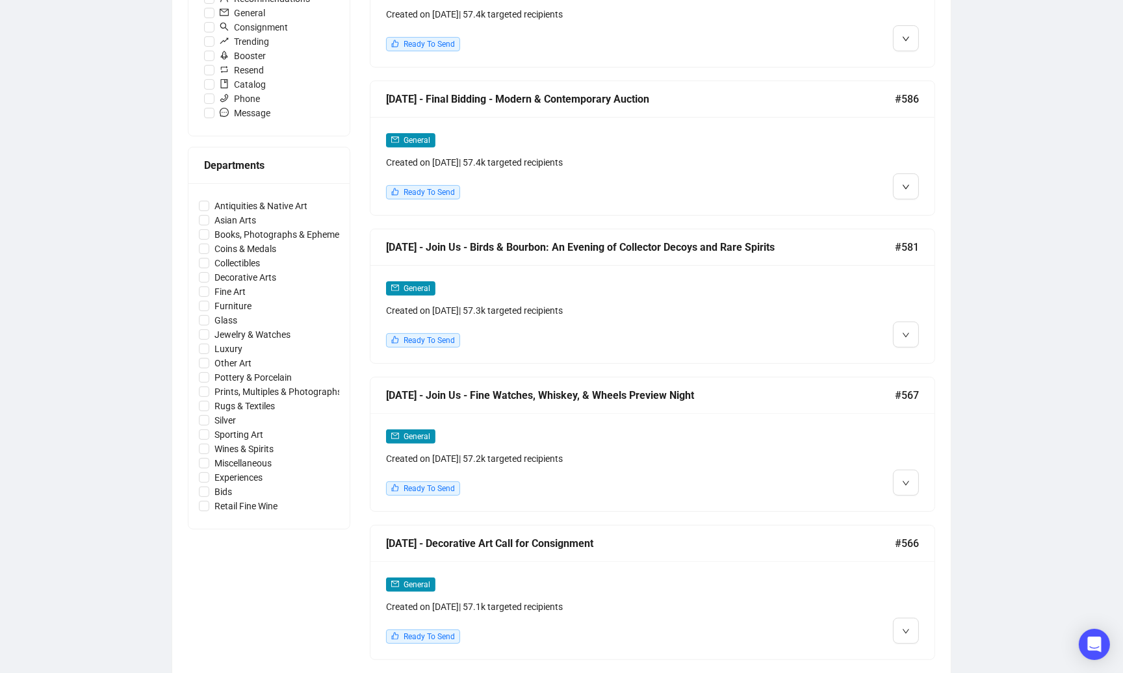
scroll to position [465, 0]
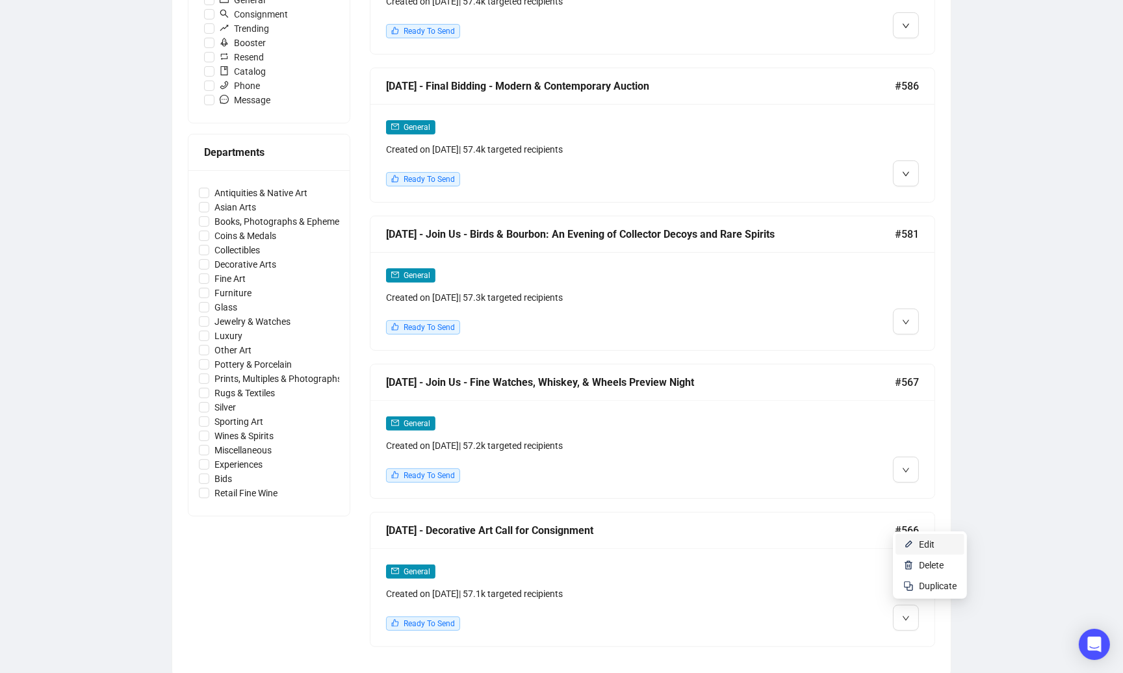
click at [920, 545] on span "Edit" at bounding box center [927, 544] width 16 height 10
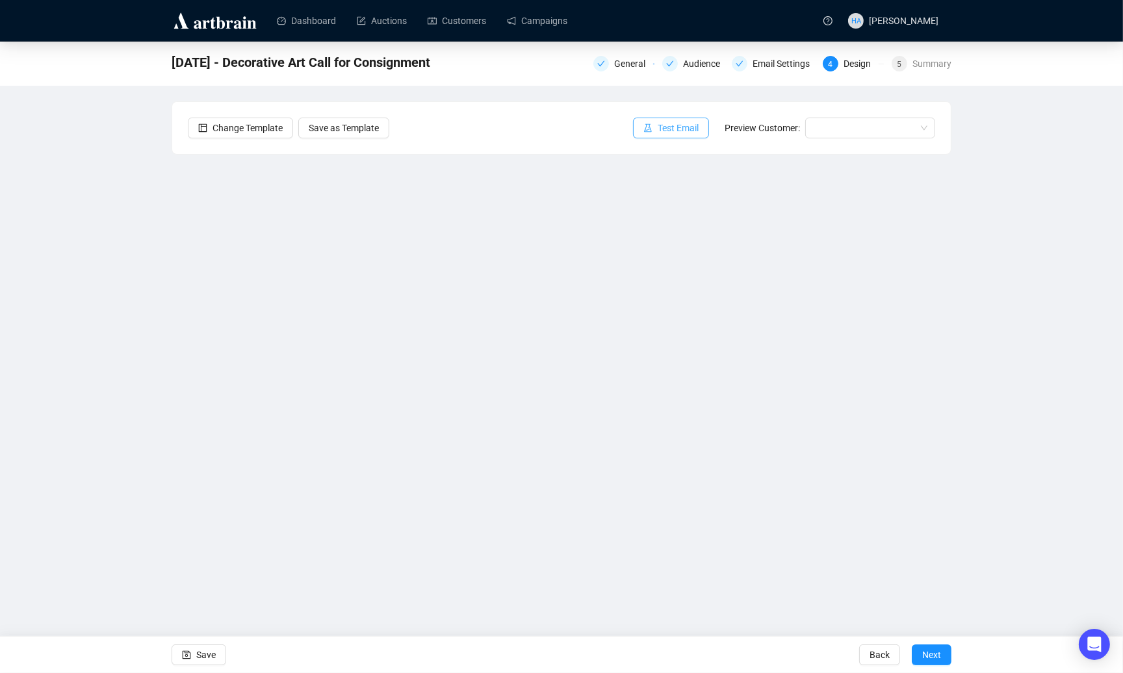
click at [677, 128] on span "Test Email" at bounding box center [678, 128] width 41 height 14
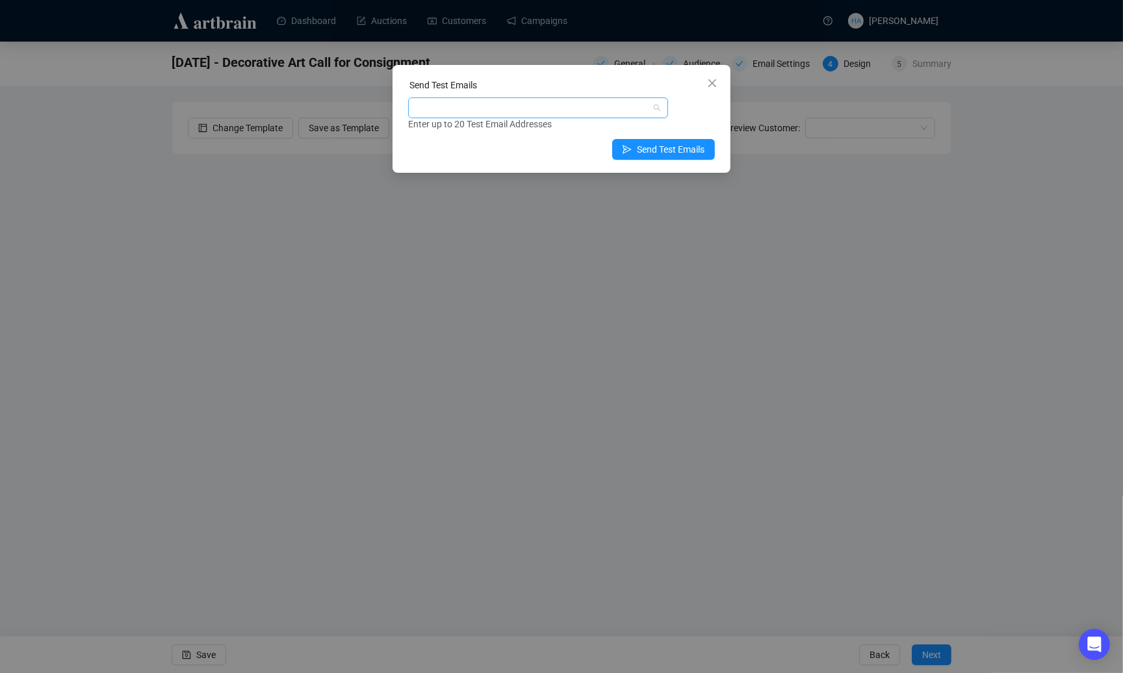
click at [543, 109] on div at bounding box center [531, 108] width 241 height 18
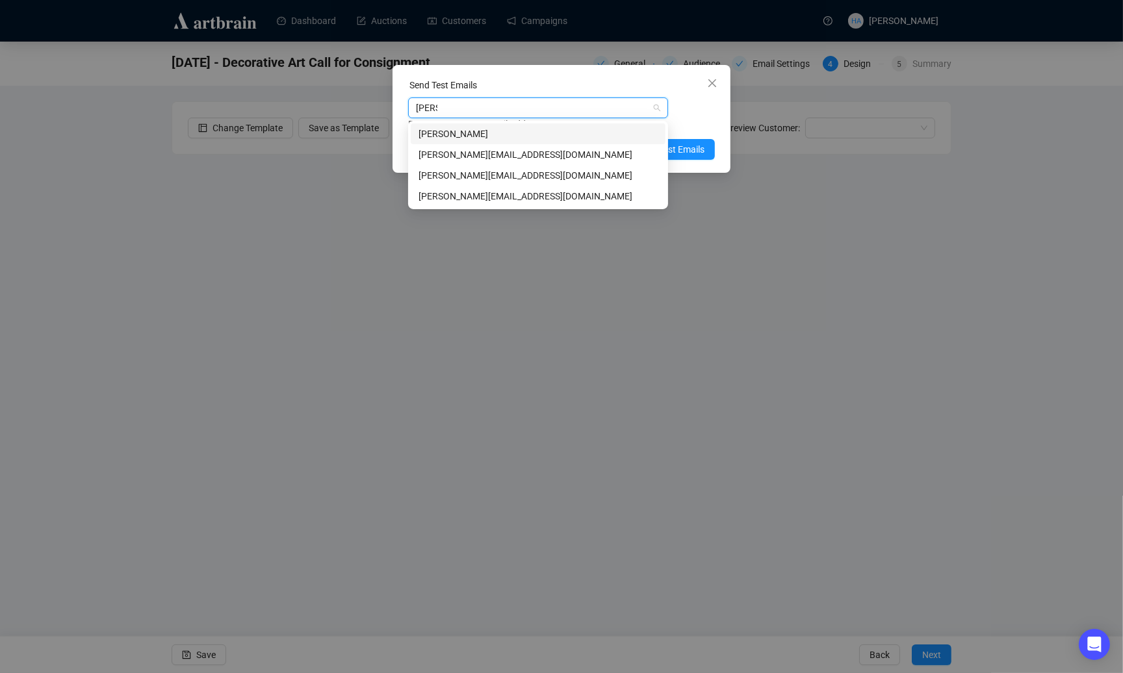
type input "[PERSON_NAME]"
click at [483, 153] on div "[PERSON_NAME][EMAIL_ADDRESS][DOMAIN_NAME]" at bounding box center [537, 155] width 239 height 14
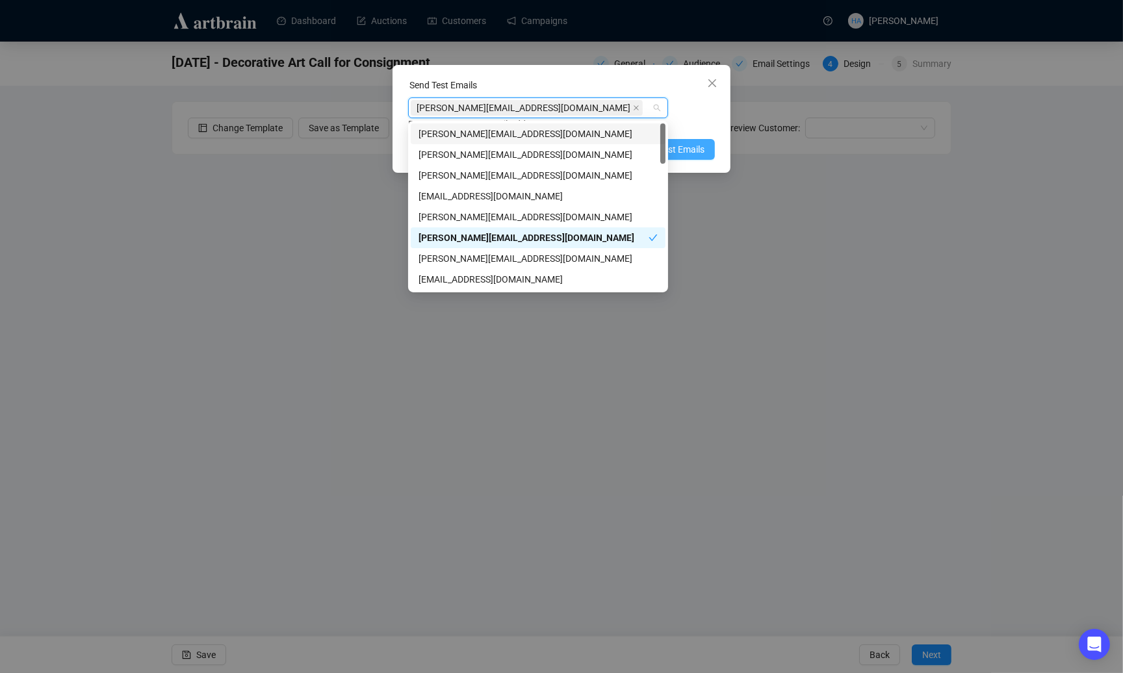
click at [686, 144] on span "Send Test Emails" at bounding box center [671, 149] width 68 height 14
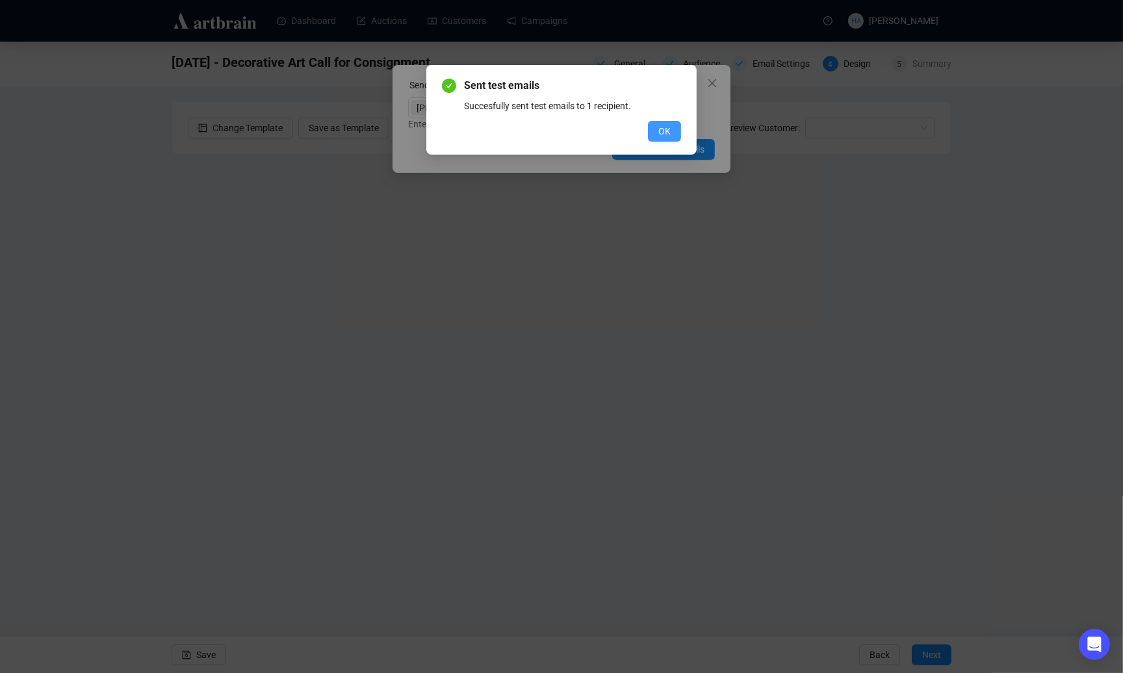
click at [665, 127] on span "OK" at bounding box center [664, 131] width 12 height 14
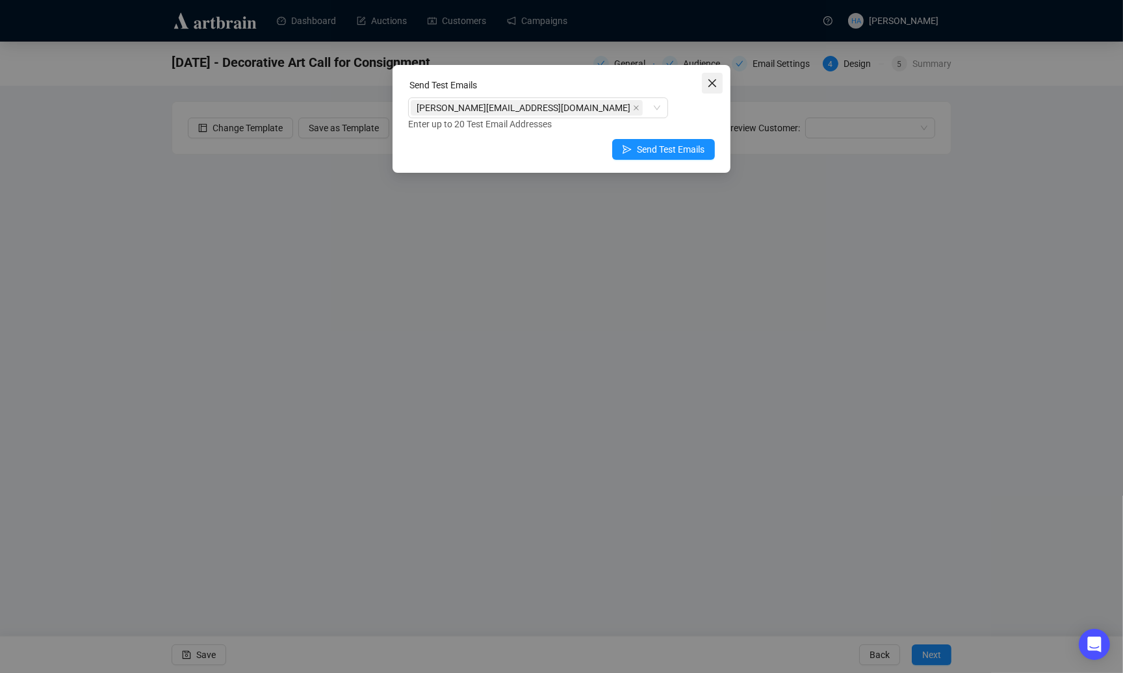
click at [708, 87] on icon "close" at bounding box center [712, 83] width 10 height 10
